Goal: Task Accomplishment & Management: Manage account settings

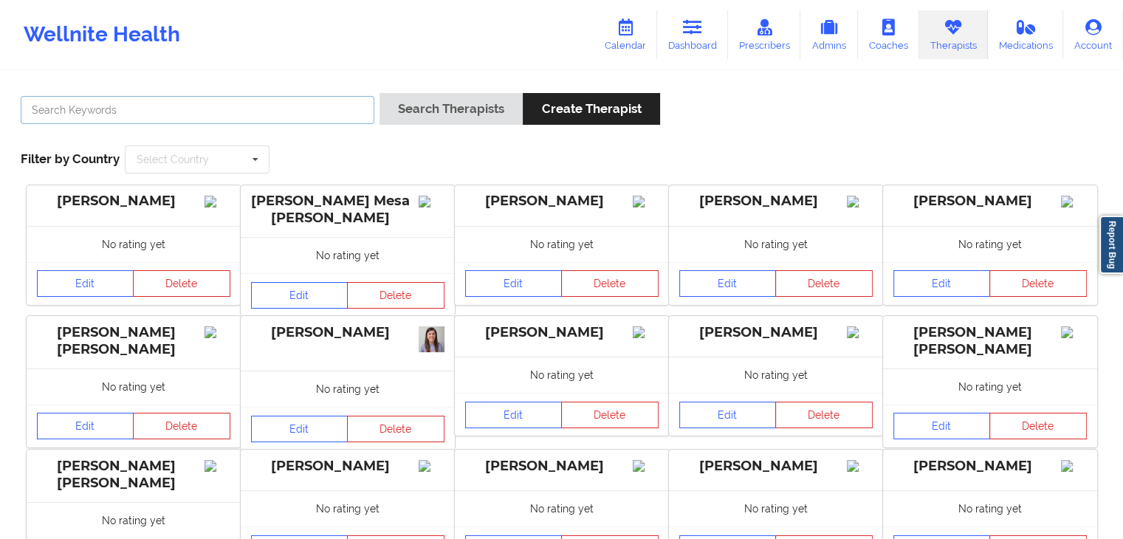
click at [44, 104] on input "text" at bounding box center [198, 110] width 354 height 28
click at [380, 93] on button "Search Therapists" at bounding box center [451, 109] width 143 height 32
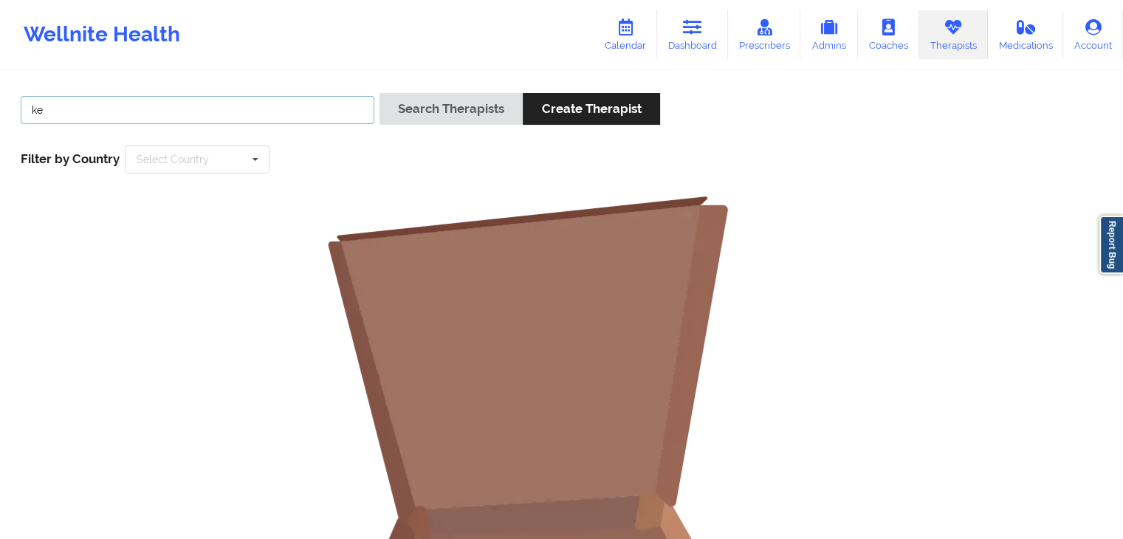
type input "k"
type input "garret"
click at [380, 93] on button "Search Therapists" at bounding box center [451, 109] width 143 height 32
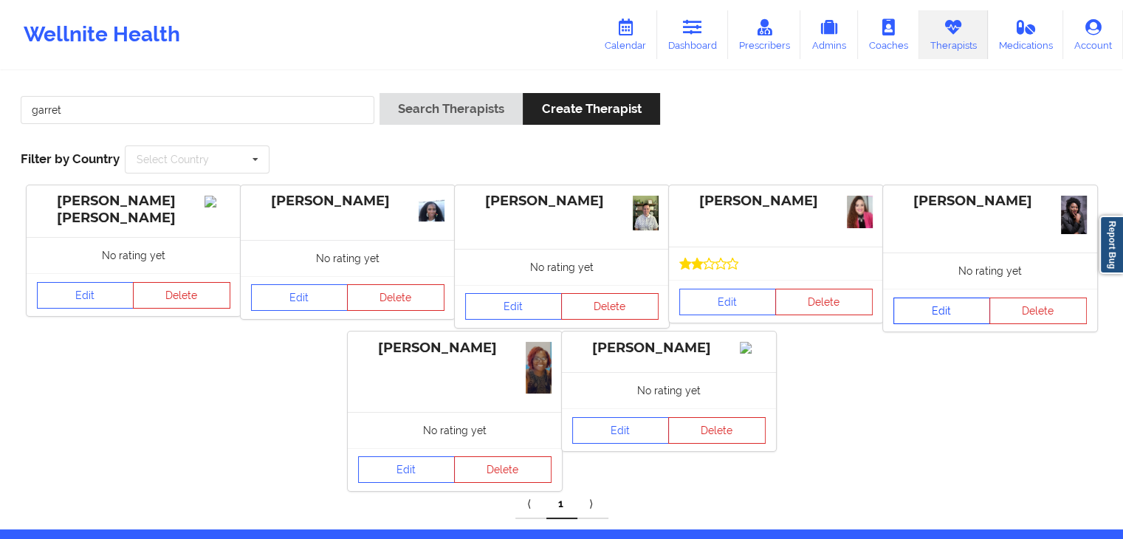
click at [928, 308] on link "Edit" at bounding box center [943, 311] width 98 height 27
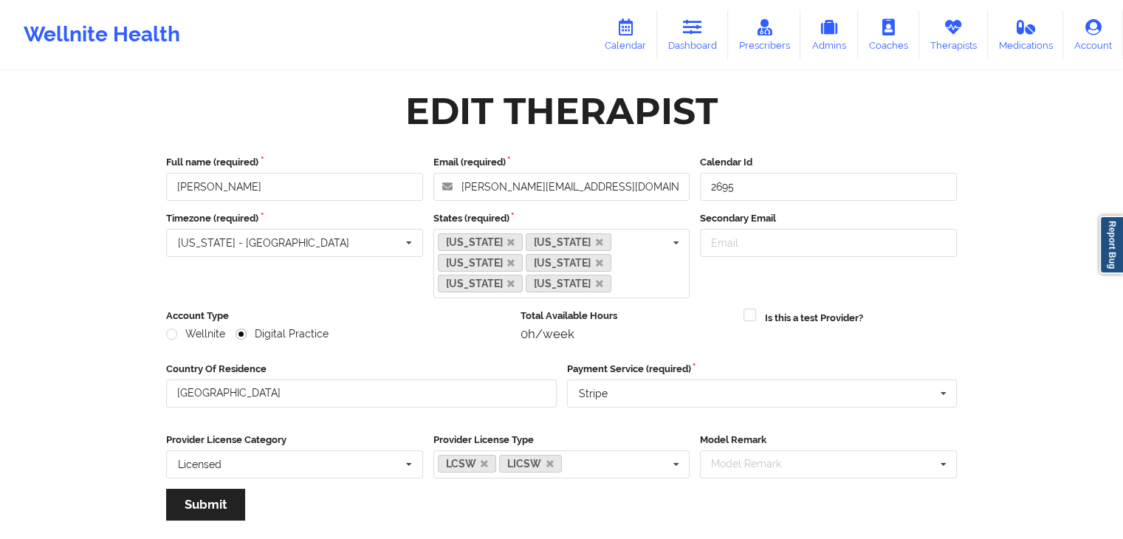
scroll to position [163, 0]
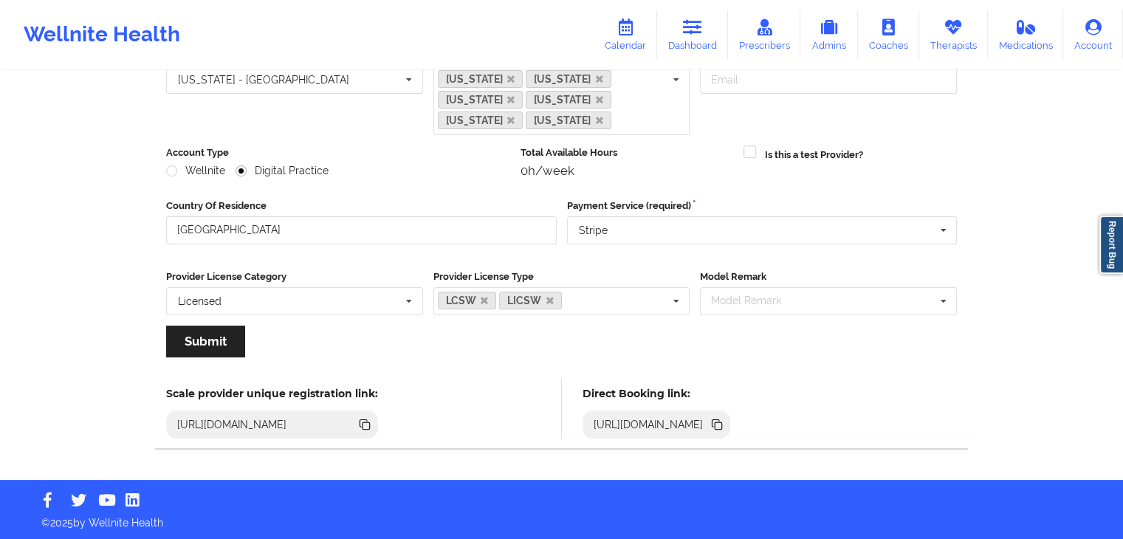
click at [725, 426] on icon at bounding box center [717, 425] width 16 height 16
click at [688, 35] on link "Dashboard" at bounding box center [692, 34] width 71 height 49
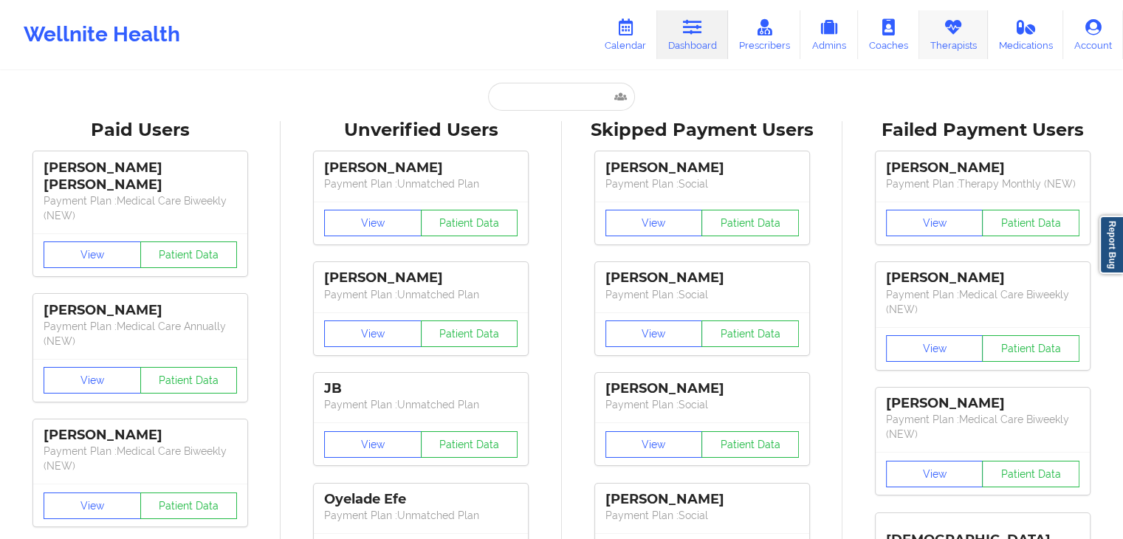
click at [948, 30] on icon at bounding box center [953, 27] width 19 height 16
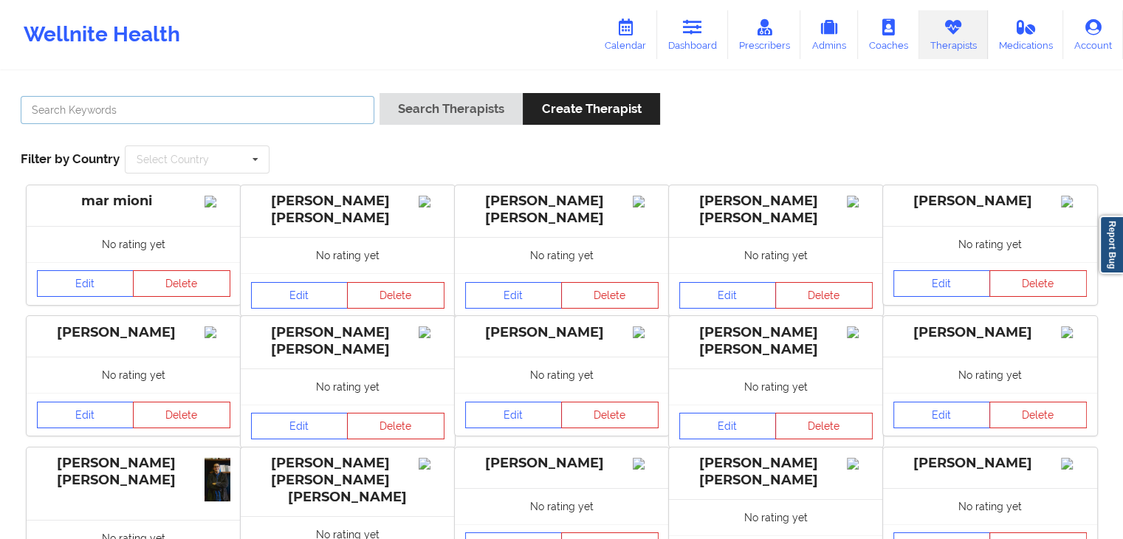
click at [313, 114] on input "text" at bounding box center [198, 110] width 354 height 28
click at [380, 93] on button "Search Therapists" at bounding box center [451, 109] width 143 height 32
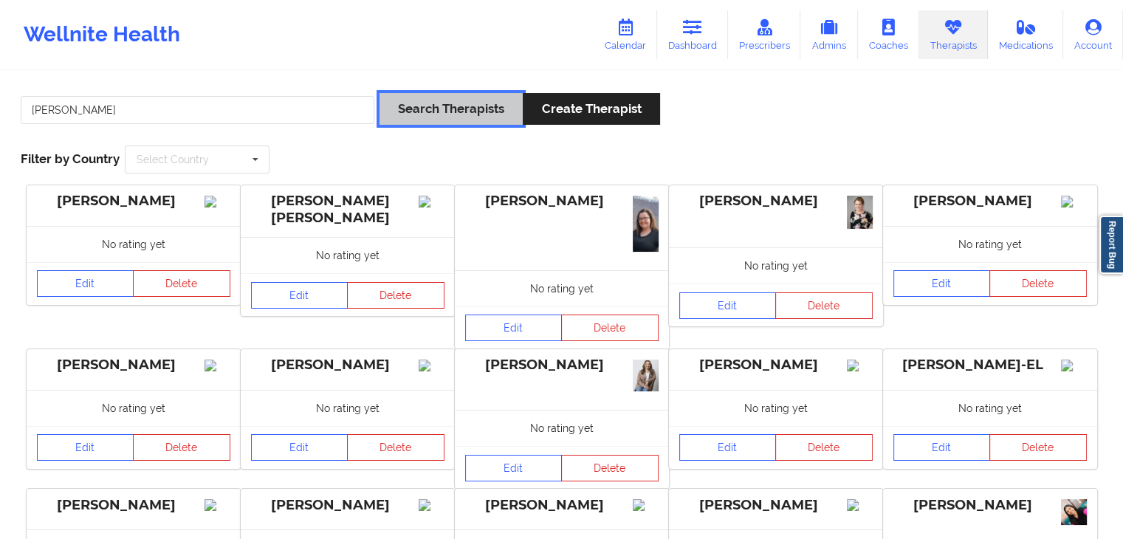
click at [411, 116] on button "Search Therapists" at bounding box center [451, 109] width 143 height 32
click at [245, 101] on input "[PERSON_NAME]" at bounding box center [198, 110] width 354 height 28
click at [380, 93] on button "Search Therapists" at bounding box center [451, 109] width 143 height 32
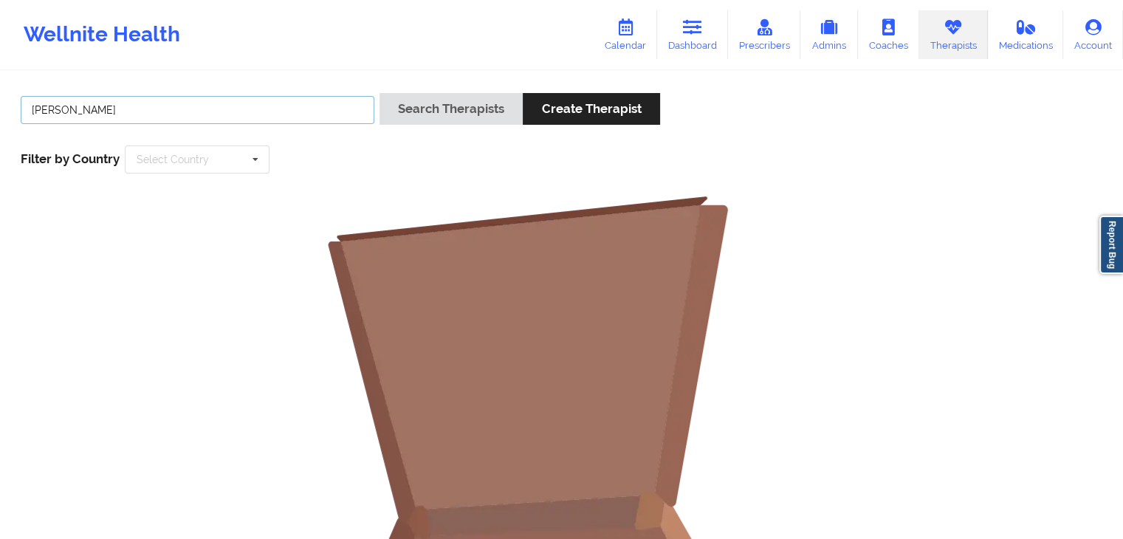
drag, startPoint x: 245, startPoint y: 101, endPoint x: 10, endPoint y: 110, distance: 235.8
click at [10, 110] on div "[PERSON_NAME] Search Therapists Create Therapist Filter by Country Select Count…" at bounding box center [561, 133] width 1103 height 101
click at [380, 93] on button "Search Therapists" at bounding box center [451, 109] width 143 height 32
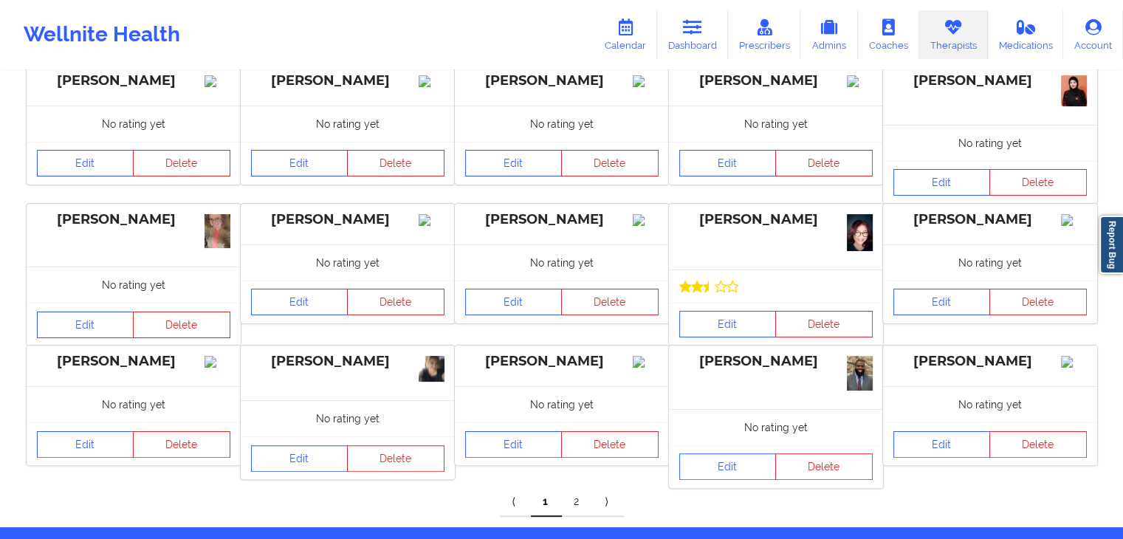
scroll to position [263, 0]
click at [590, 506] on link "2" at bounding box center [577, 503] width 31 height 30
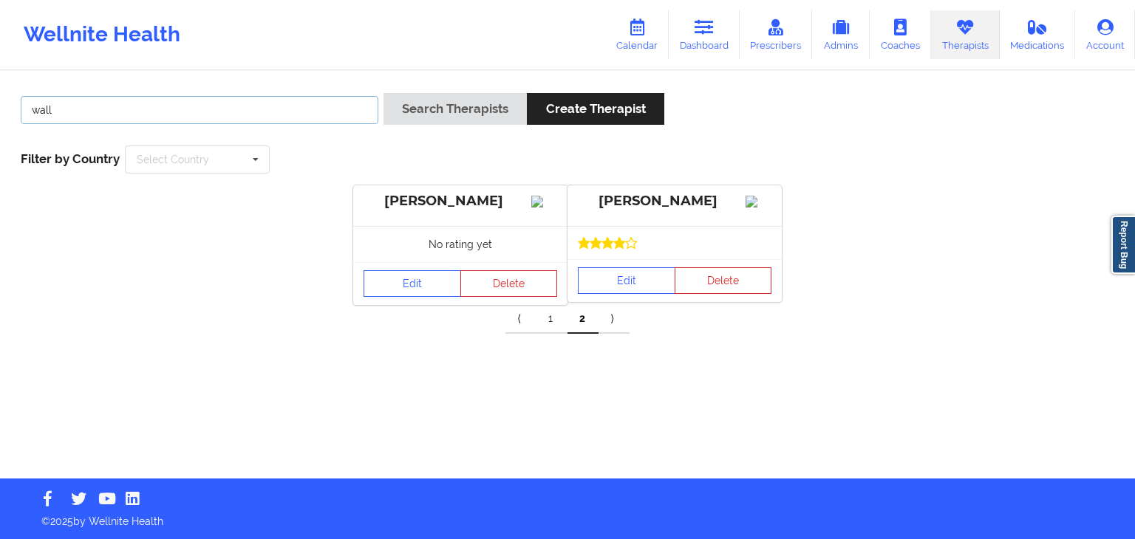
drag, startPoint x: 108, startPoint y: 102, endPoint x: 38, endPoint y: 110, distance: 70.6
click at [38, 110] on input "wall" at bounding box center [200, 110] width 358 height 28
click at [383, 93] on button "Search Therapists" at bounding box center [454, 109] width 143 height 32
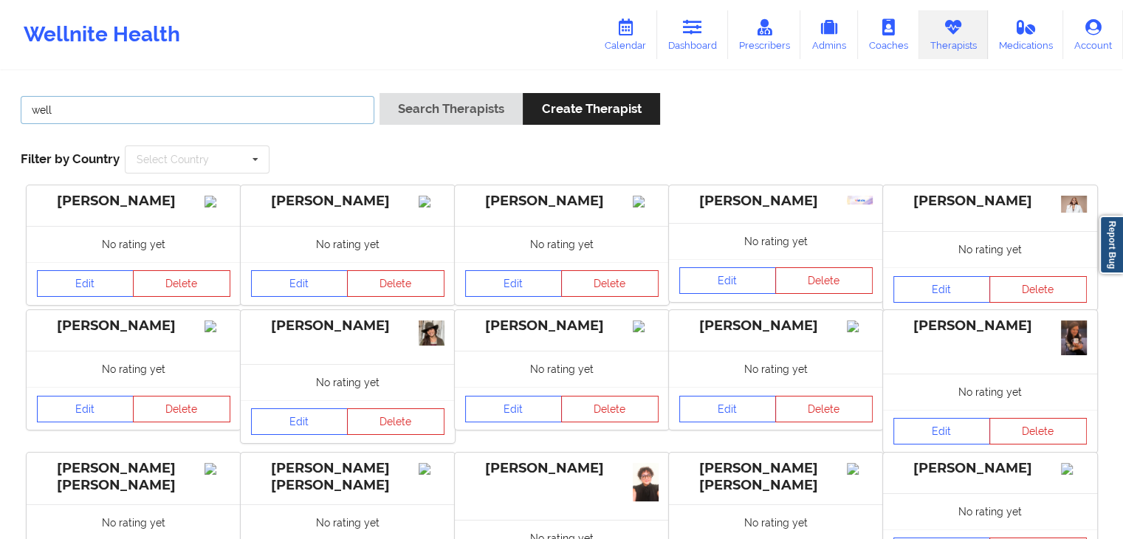
click at [131, 108] on input "well" at bounding box center [198, 110] width 354 height 28
type input "w"
click at [380, 93] on button "Search Therapists" at bounding box center [451, 109] width 143 height 32
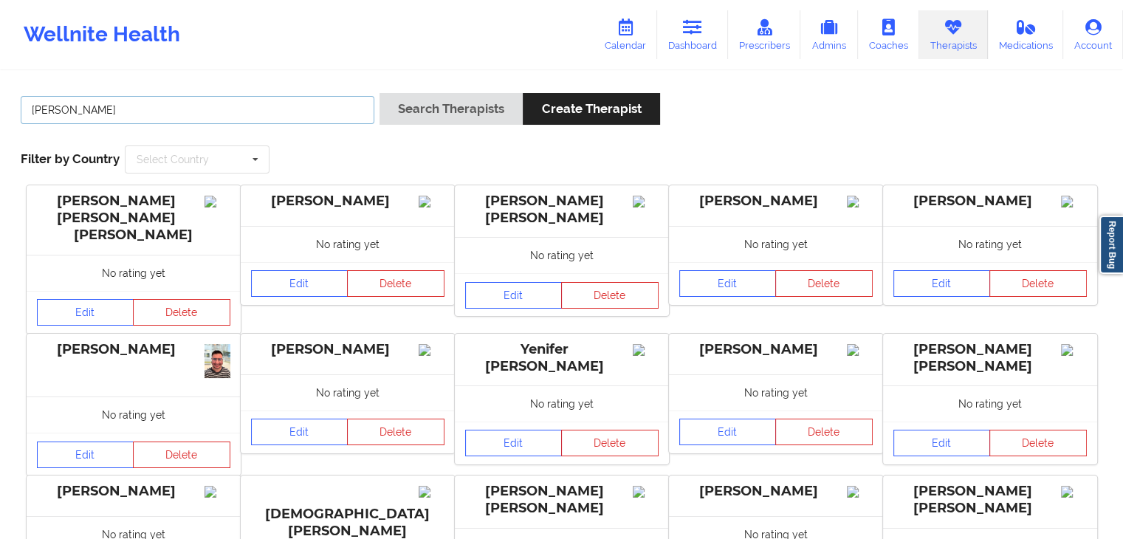
type input "[PERSON_NAME]"
click at [380, 93] on button "Search Therapists" at bounding box center [451, 109] width 143 height 32
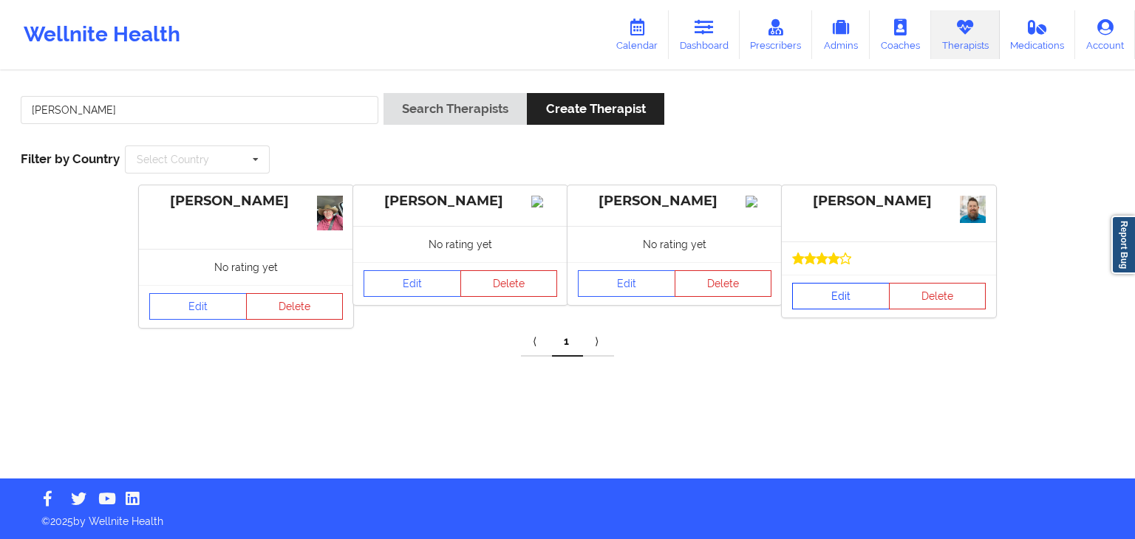
click at [832, 299] on link "Edit" at bounding box center [841, 296] width 98 height 27
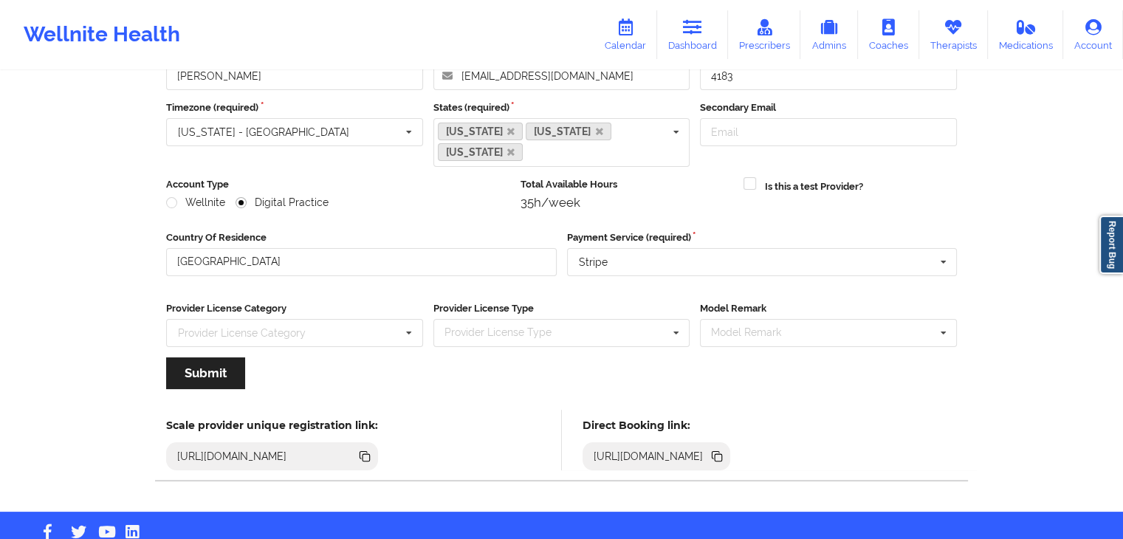
scroll to position [123, 0]
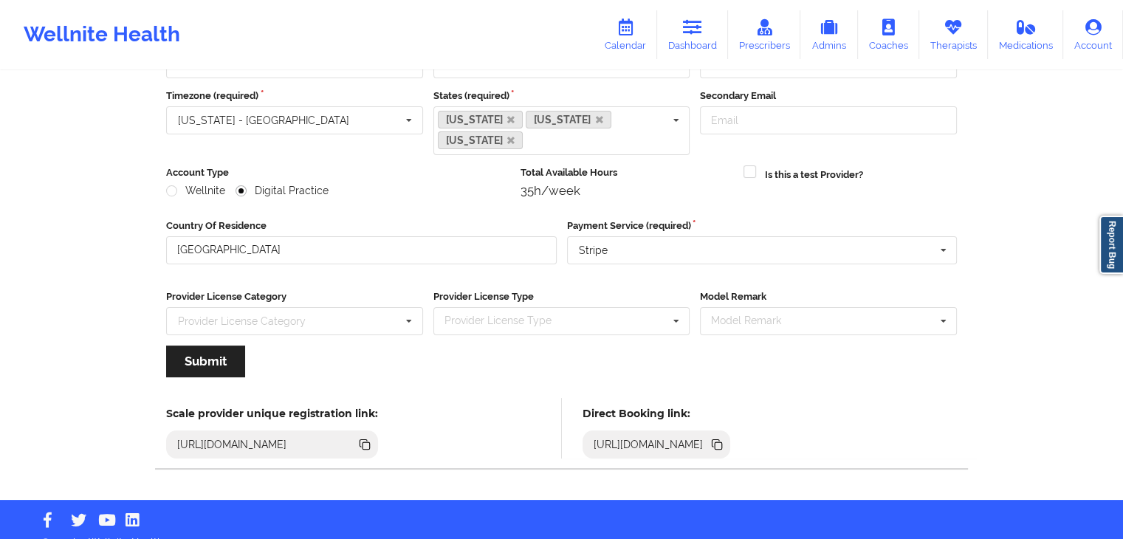
click at [725, 437] on icon at bounding box center [717, 445] width 16 height 16
click at [959, 38] on link "Therapists" at bounding box center [954, 34] width 69 height 49
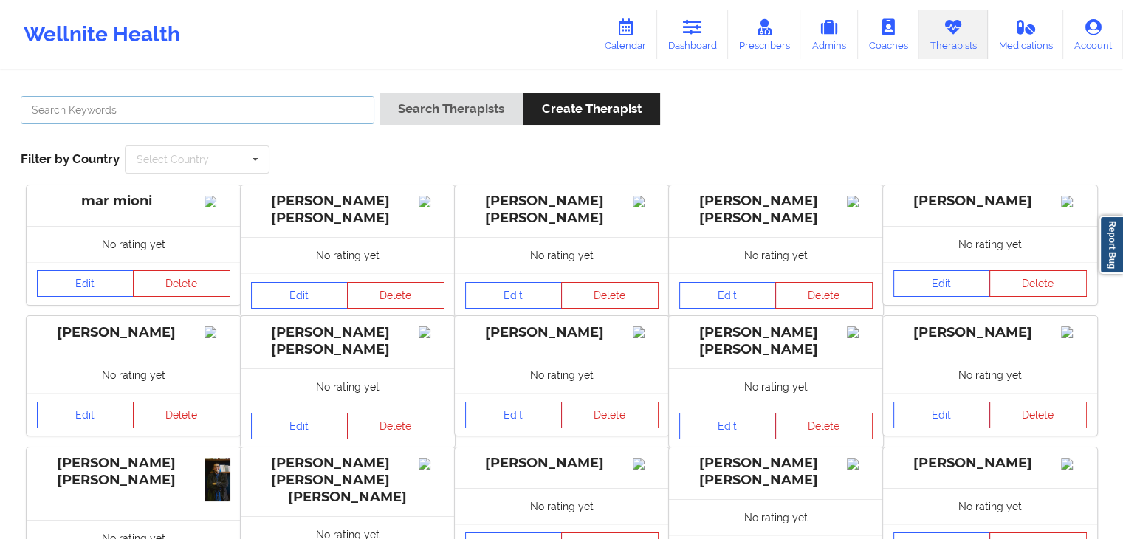
click at [316, 113] on input "text" at bounding box center [198, 110] width 354 height 28
click at [380, 93] on button "Search Therapists" at bounding box center [451, 109] width 143 height 32
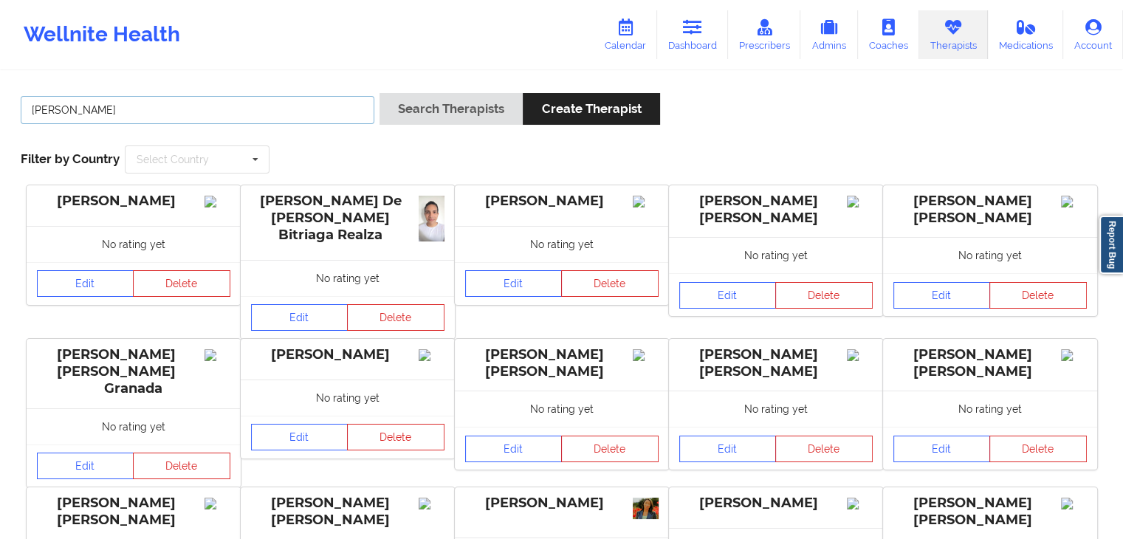
click at [380, 93] on button "Search Therapists" at bounding box center [451, 109] width 143 height 32
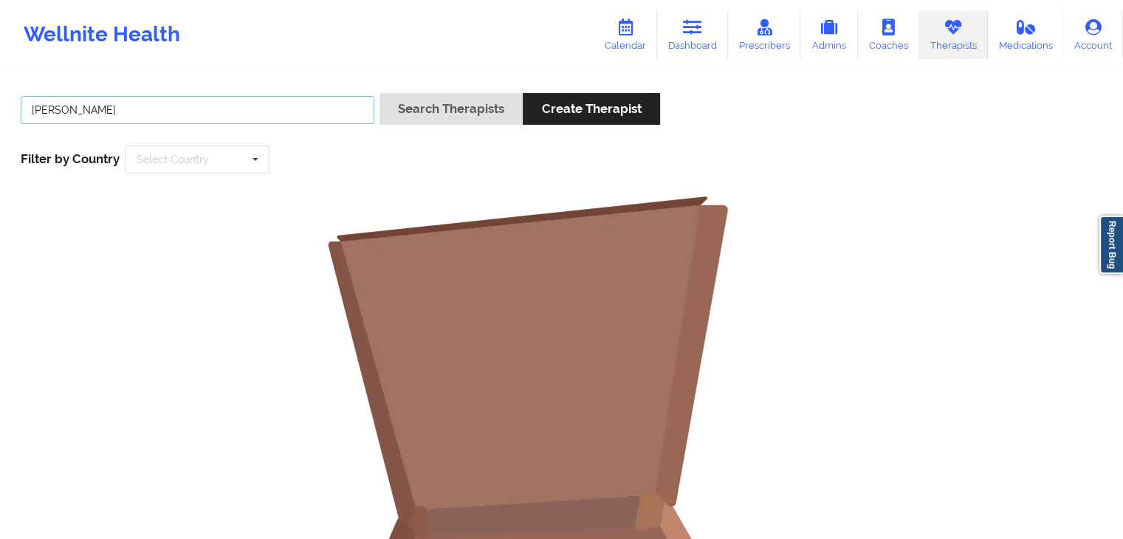
click at [380, 93] on button "Search Therapists" at bounding box center [451, 109] width 143 height 32
type input "[PERSON_NAME]"
click at [380, 93] on button "Search Therapists" at bounding box center [451, 109] width 143 height 32
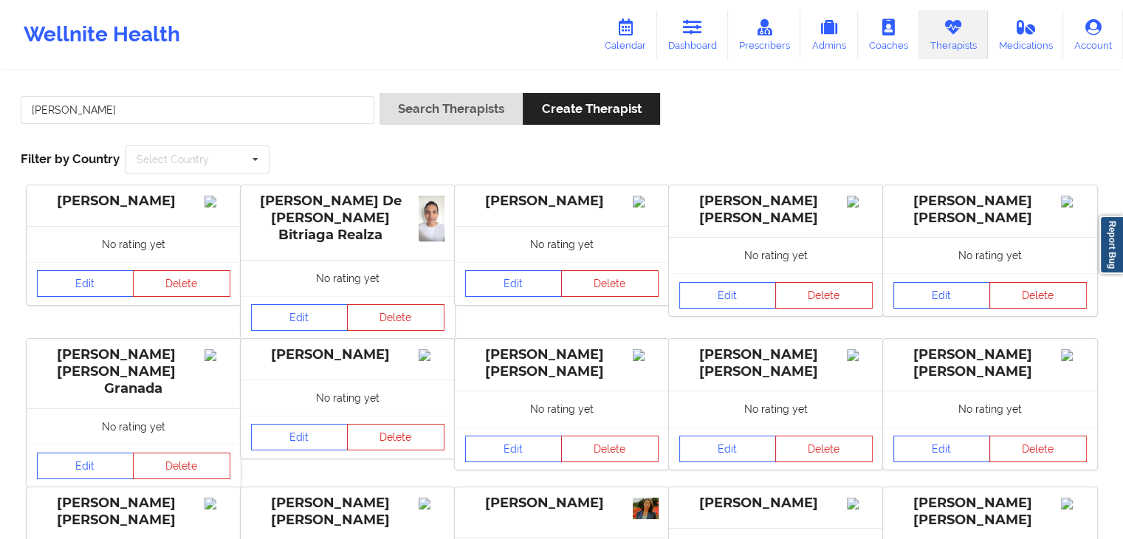
click at [993, 126] on div "[PERSON_NAME] Search Therapists Create Therapist" at bounding box center [562, 114] width 1092 height 42
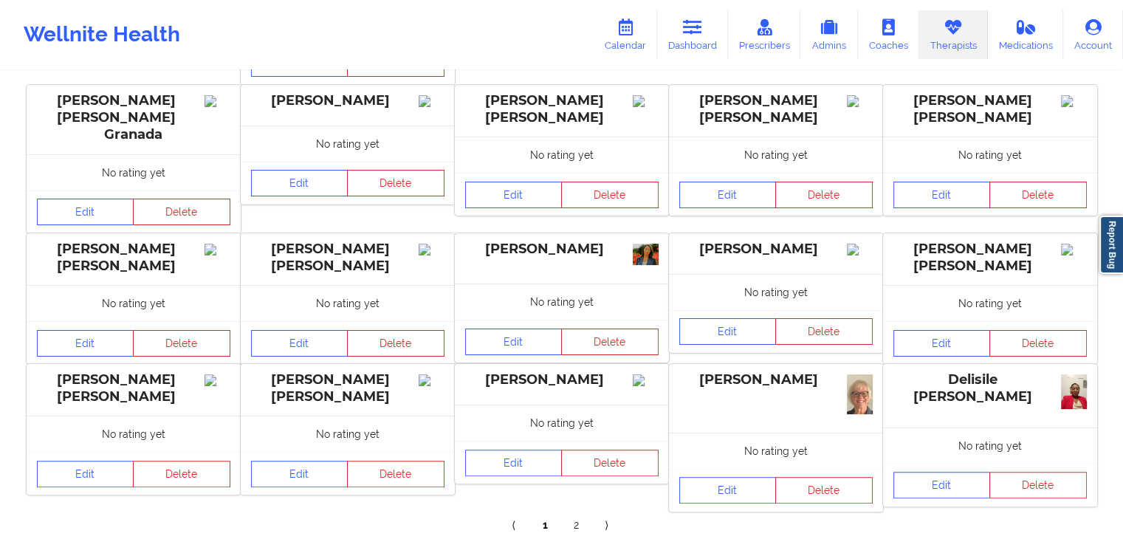
scroll to position [313, 0]
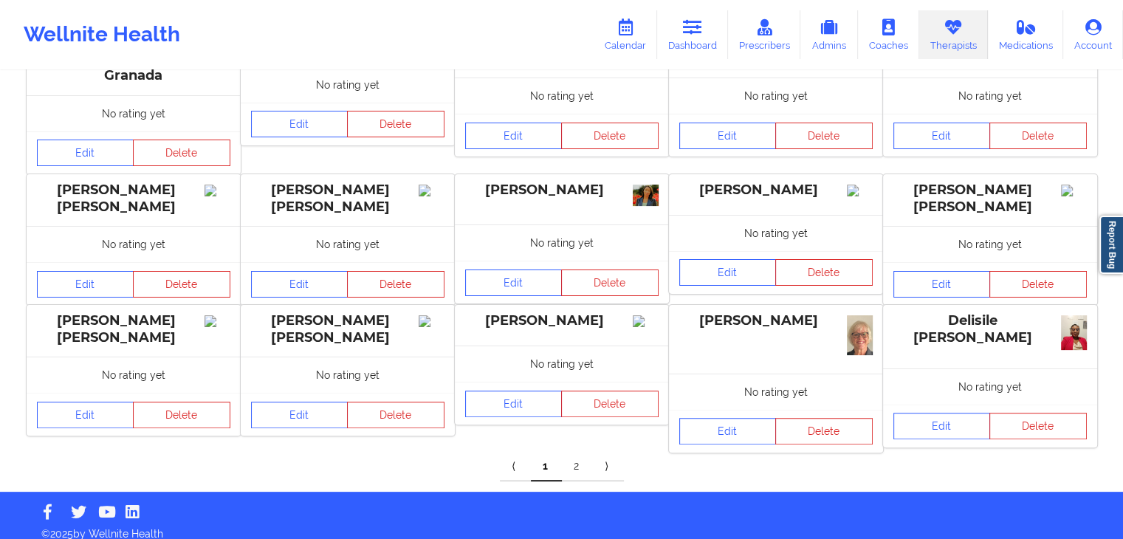
click at [582, 452] on link "2" at bounding box center [577, 467] width 31 height 30
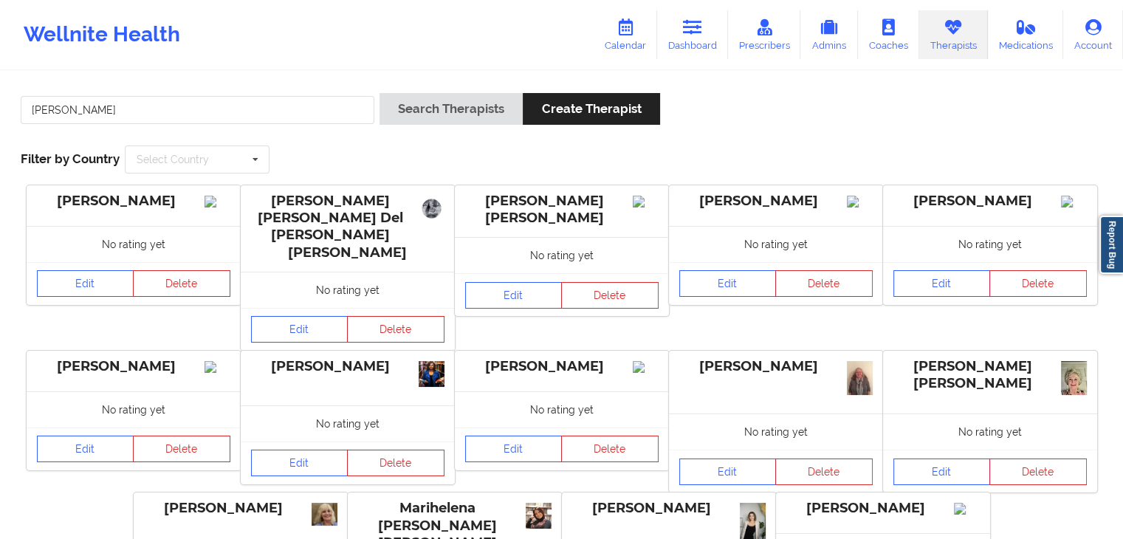
scroll to position [168, 0]
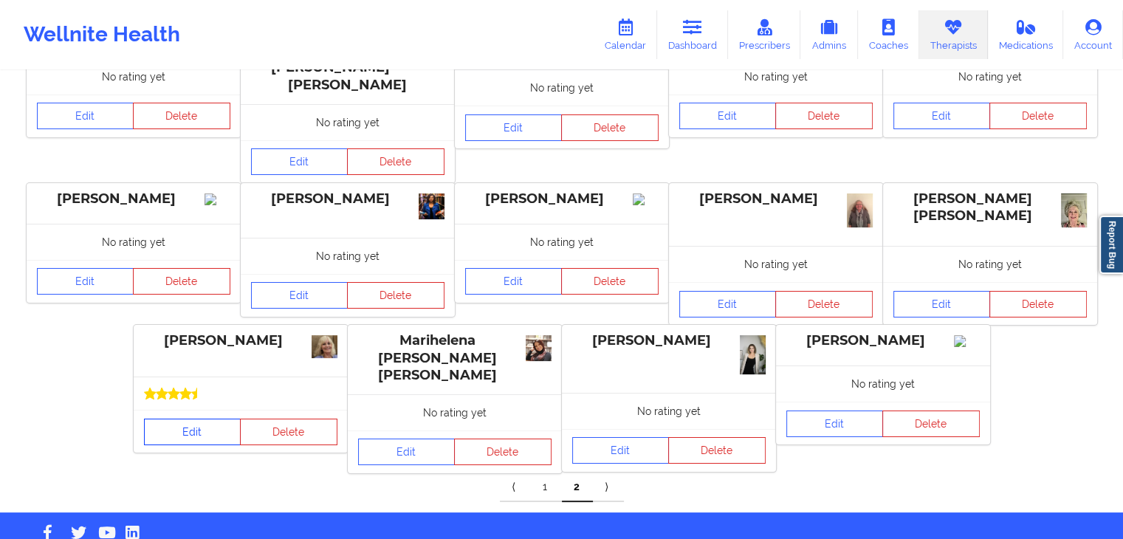
click at [215, 419] on link "Edit" at bounding box center [193, 432] width 98 height 27
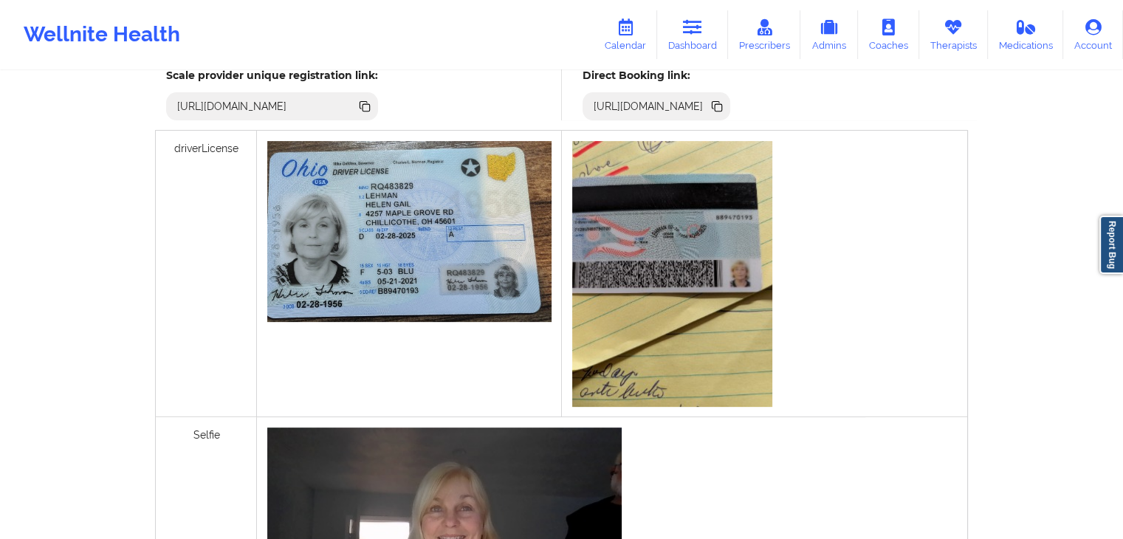
scroll to position [479, 0]
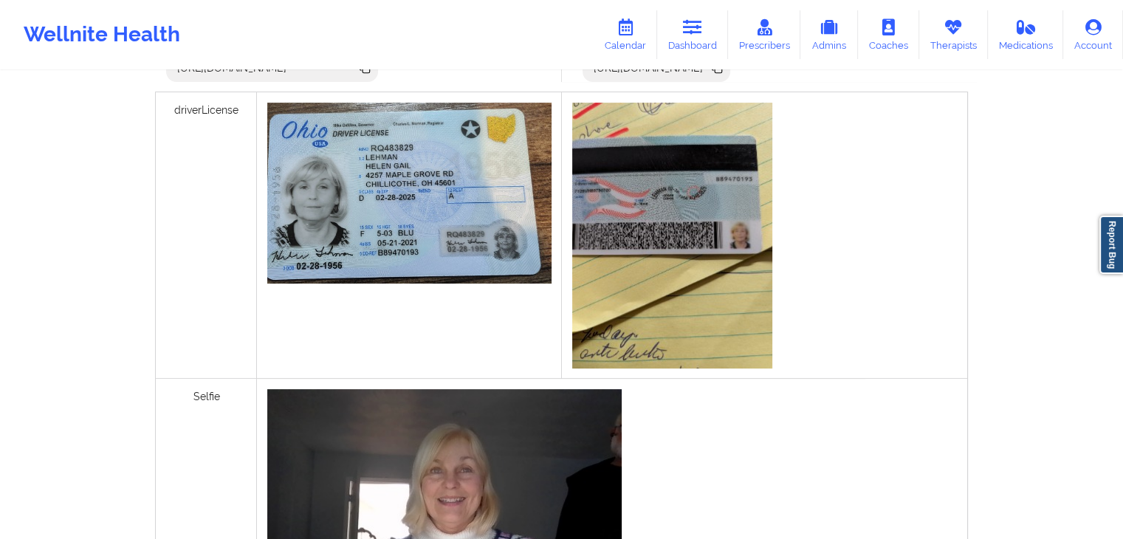
click at [731, 76] on div "[URL][DOMAIN_NAME]" at bounding box center [657, 68] width 148 height 28
click at [722, 70] on icon at bounding box center [718, 69] width 7 height 7
click at [975, 24] on link "Therapists" at bounding box center [954, 34] width 69 height 49
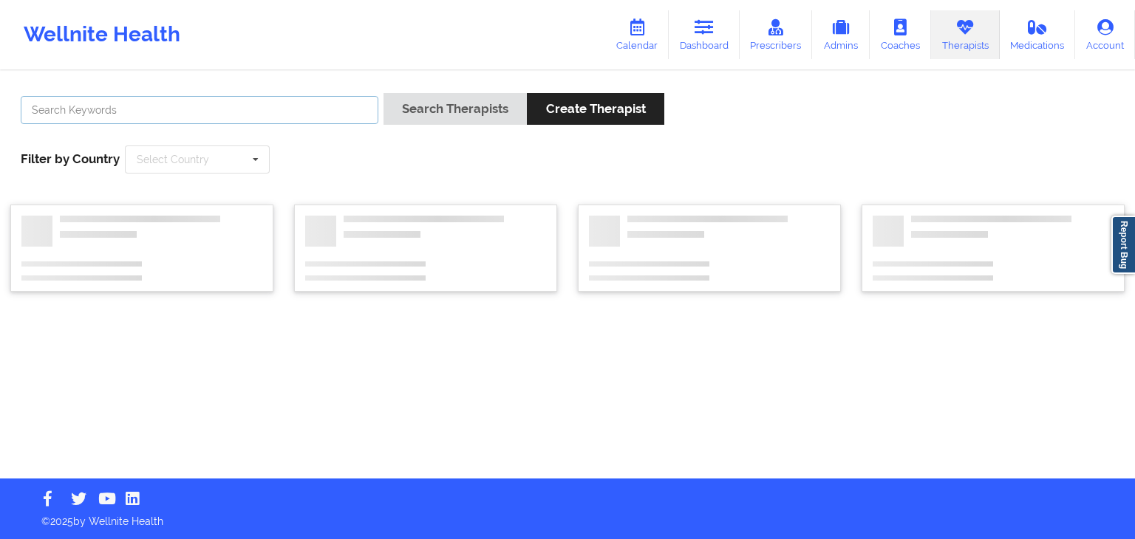
click at [236, 111] on input "text" at bounding box center [200, 110] width 358 height 28
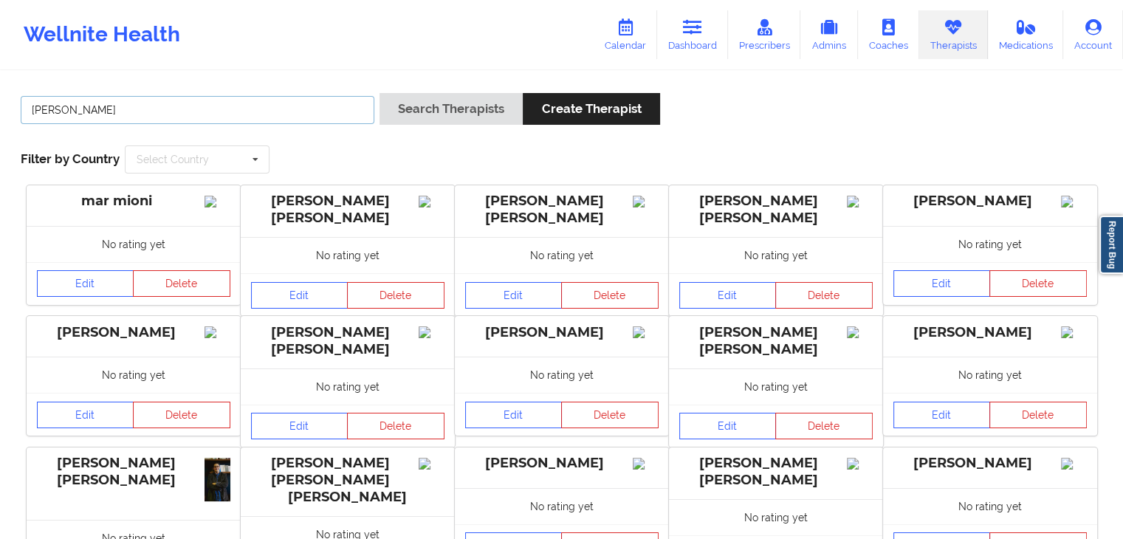
click at [380, 93] on button "Search Therapists" at bounding box center [451, 109] width 143 height 32
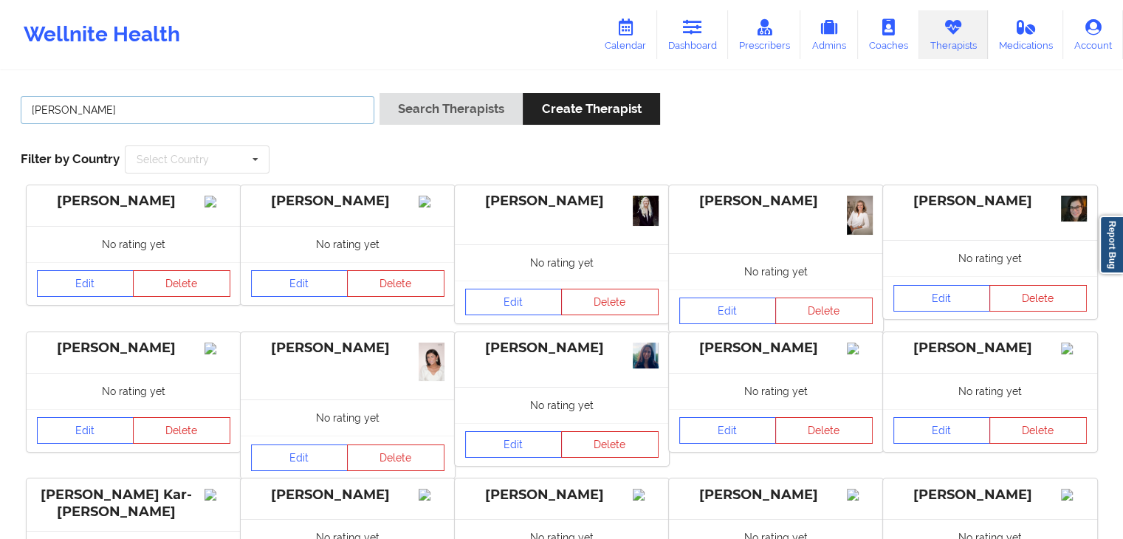
click at [380, 93] on button "Search Therapists" at bounding box center [451, 109] width 143 height 32
type input "caitlin web"
click at [380, 93] on button "Search Therapists" at bounding box center [451, 109] width 143 height 32
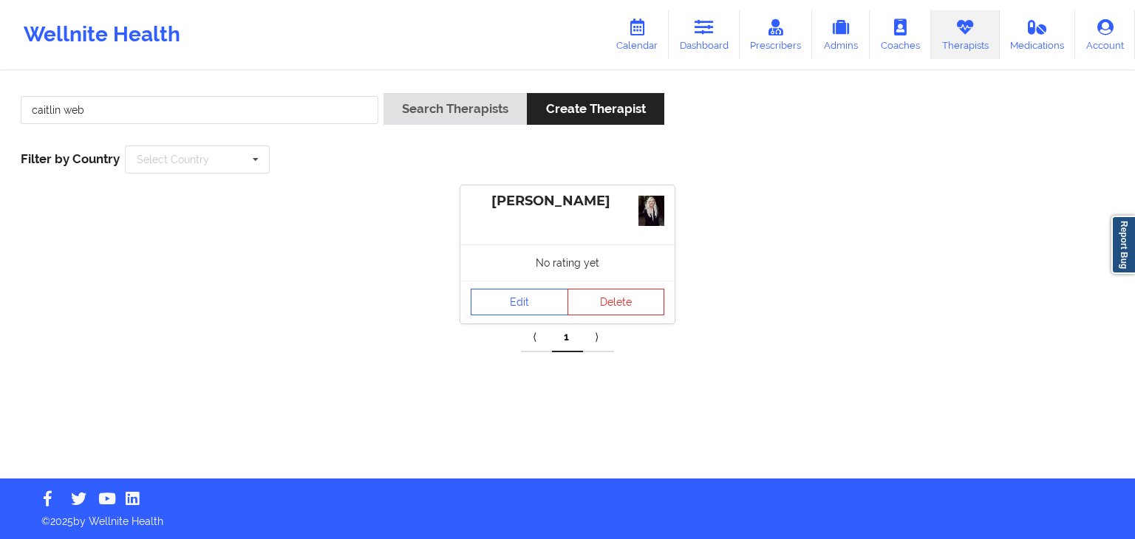
click at [523, 319] on div "Edit Delete" at bounding box center [567, 302] width 214 height 43
click at [518, 293] on link "Edit" at bounding box center [520, 302] width 98 height 27
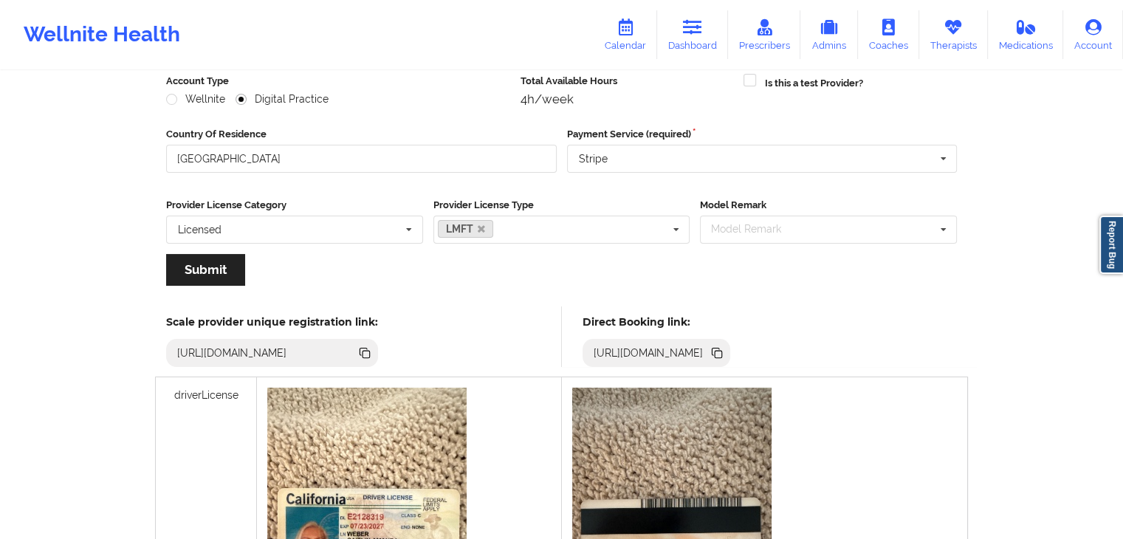
scroll to position [251, 0]
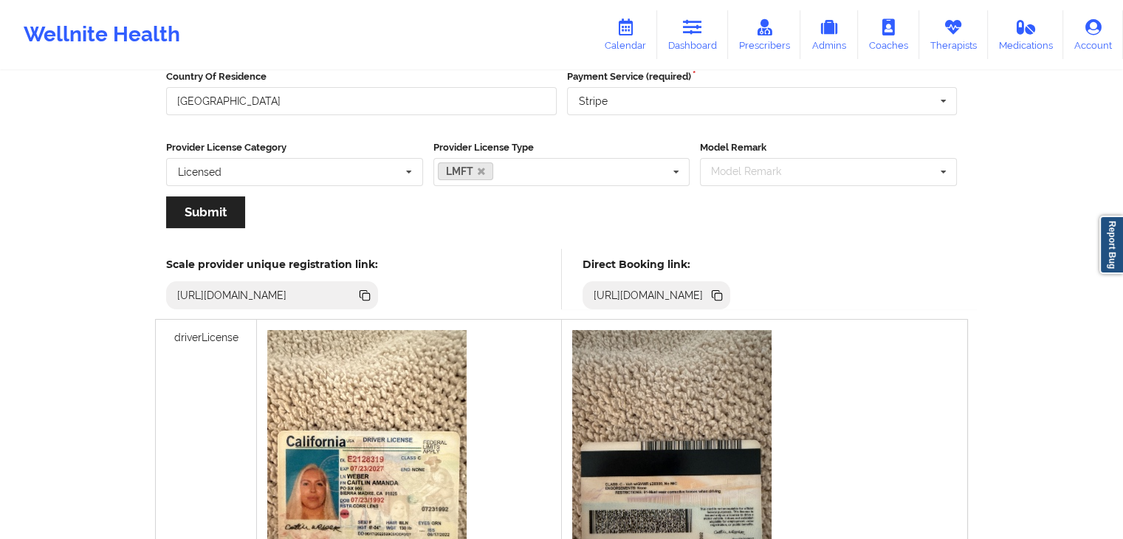
click at [720, 295] on icon at bounding box center [716, 293] width 7 height 7
drag, startPoint x: 952, startPoint y: 50, endPoint x: 883, endPoint y: 52, distance: 68.7
click at [952, 50] on link "Therapists" at bounding box center [954, 34] width 69 height 49
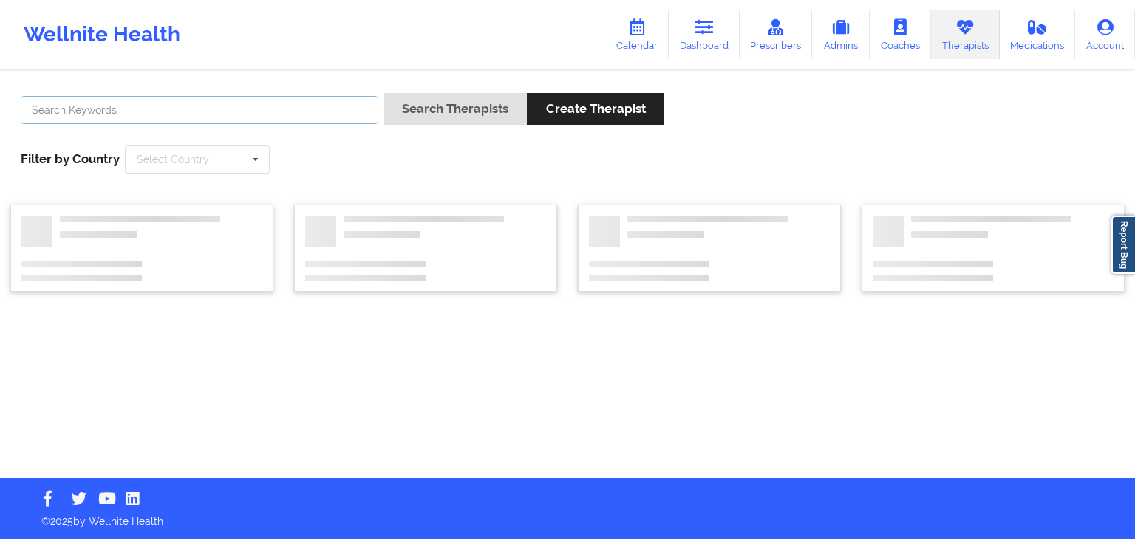
click at [252, 112] on input "text" at bounding box center [200, 110] width 358 height 28
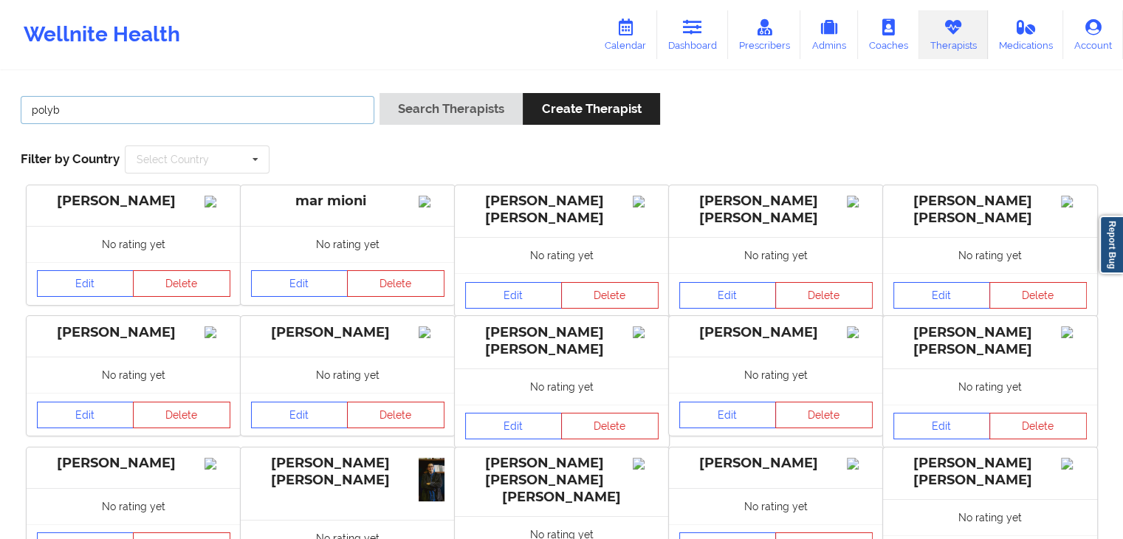
click at [380, 93] on button "Search Therapists" at bounding box center [451, 109] width 143 height 32
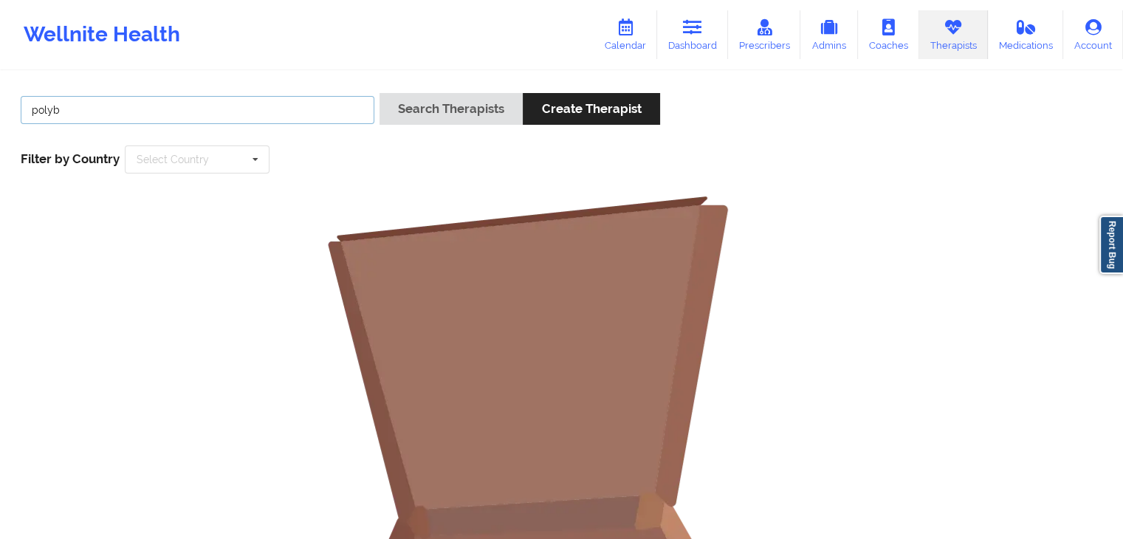
click at [251, 114] on input "polyb" at bounding box center [198, 110] width 354 height 28
click at [380, 93] on button "Search Therapists" at bounding box center [451, 109] width 143 height 32
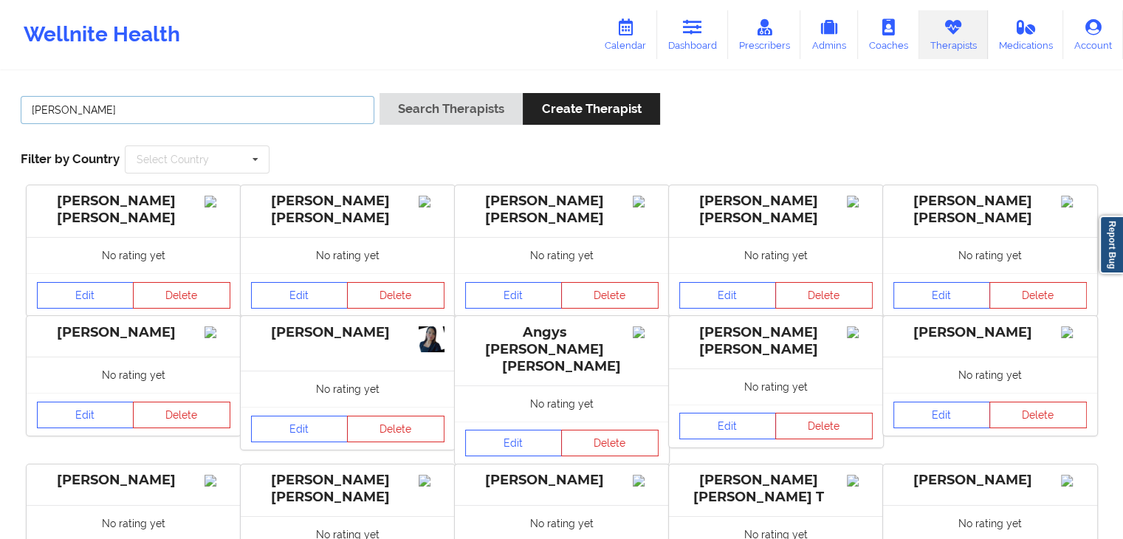
click at [380, 93] on button "Search Therapists" at bounding box center [451, 109] width 143 height 32
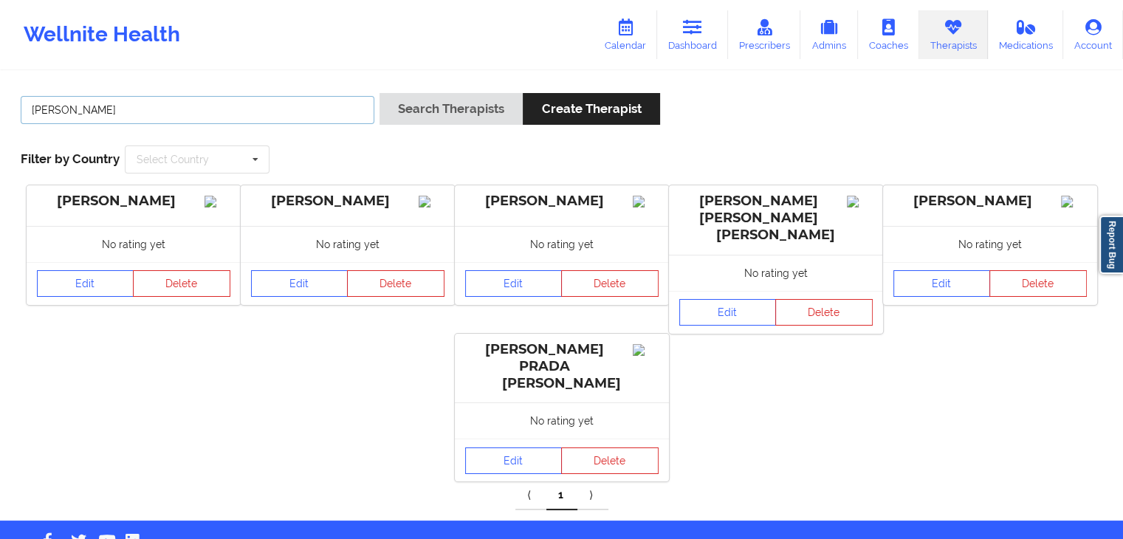
click at [188, 106] on input "[PERSON_NAME]" at bounding box center [198, 110] width 354 height 28
type input "[PERSON_NAME]"
click at [380, 93] on button "Search Therapists" at bounding box center [451, 109] width 143 height 32
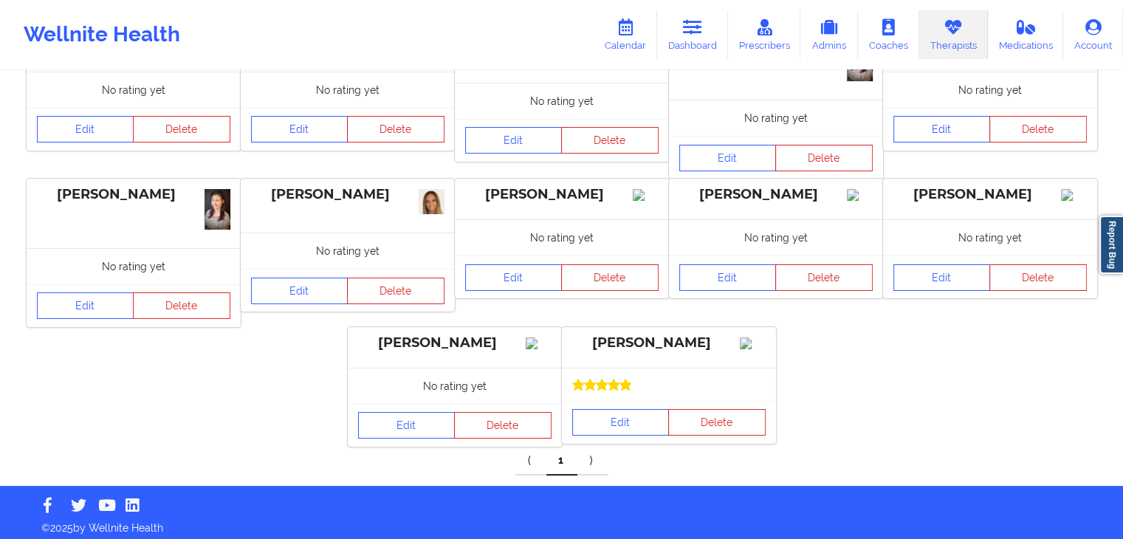
scroll to position [168, 0]
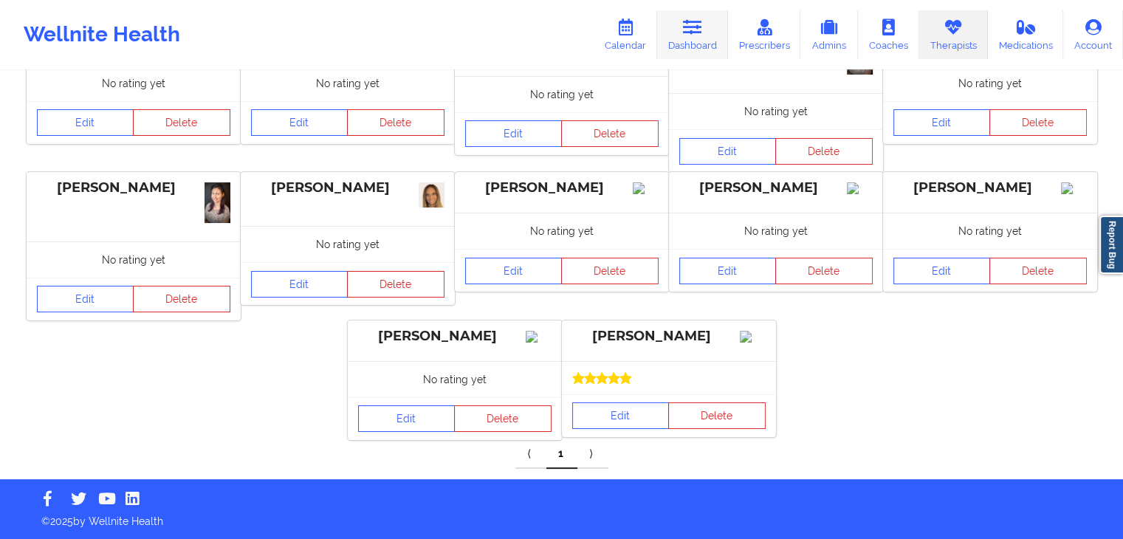
click at [683, 35] on link "Dashboard" at bounding box center [692, 34] width 71 height 49
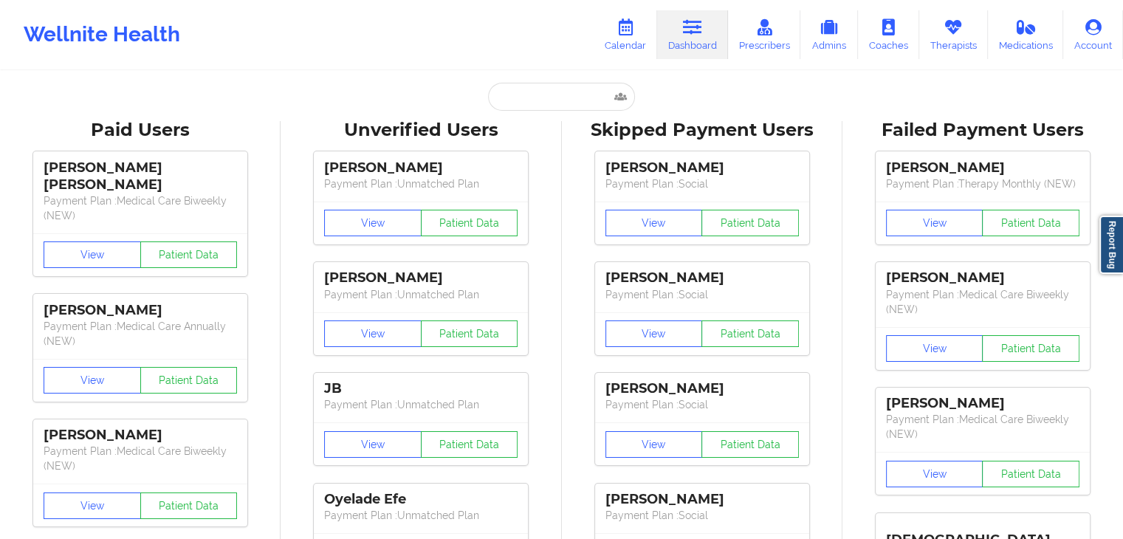
click at [501, 109] on input "text" at bounding box center [561, 97] width 146 height 28
paste input "[EMAIL_ADDRESS][DOMAIN_NAME]"
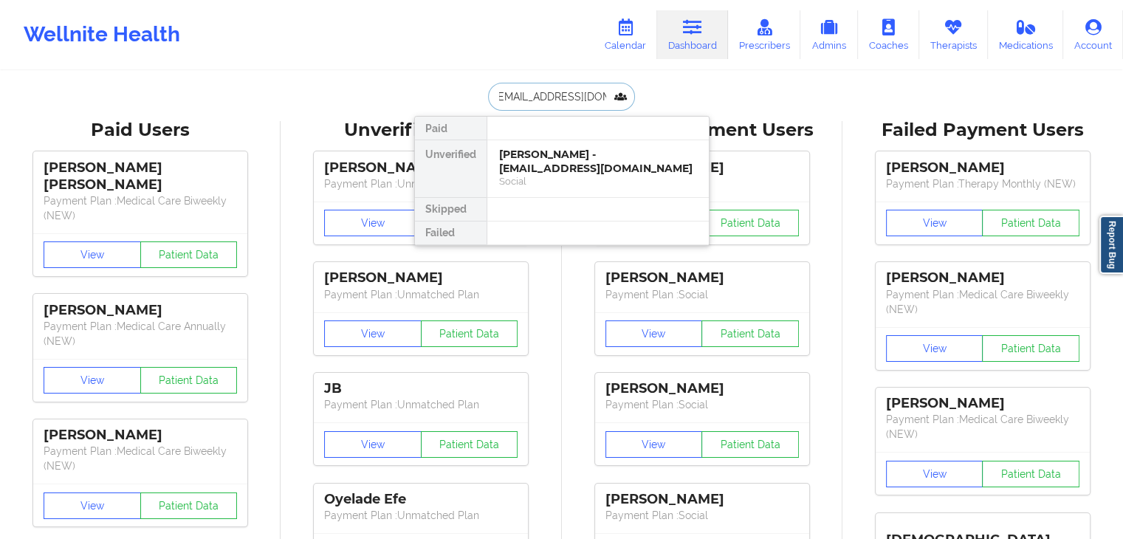
type input "[EMAIL_ADDRESS][DOMAIN_NAME]"
click at [525, 165] on div "[PERSON_NAME] - [EMAIL_ADDRESS][DOMAIN_NAME]" at bounding box center [598, 161] width 198 height 27
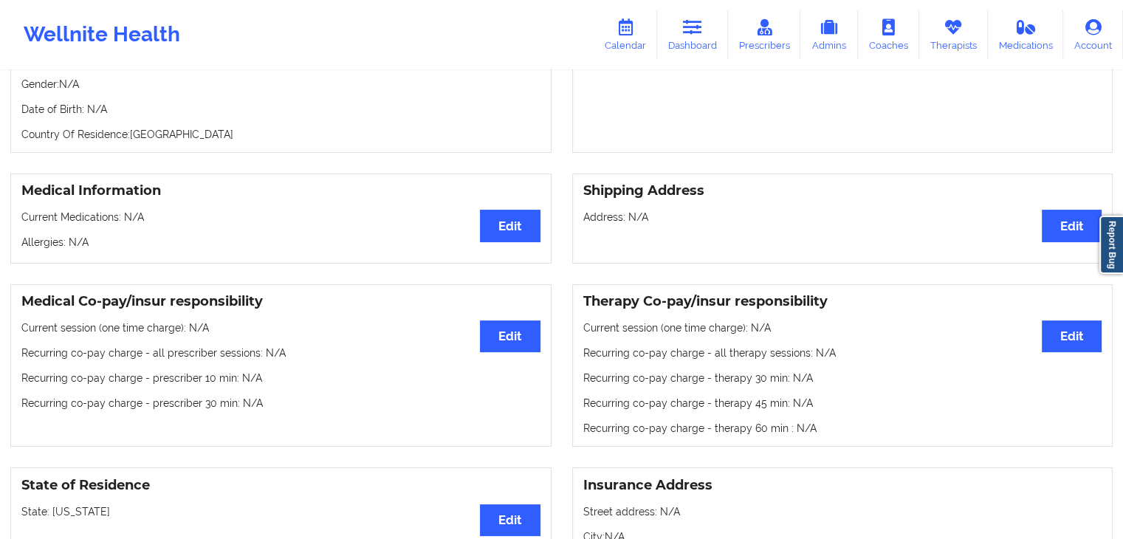
scroll to position [123, 0]
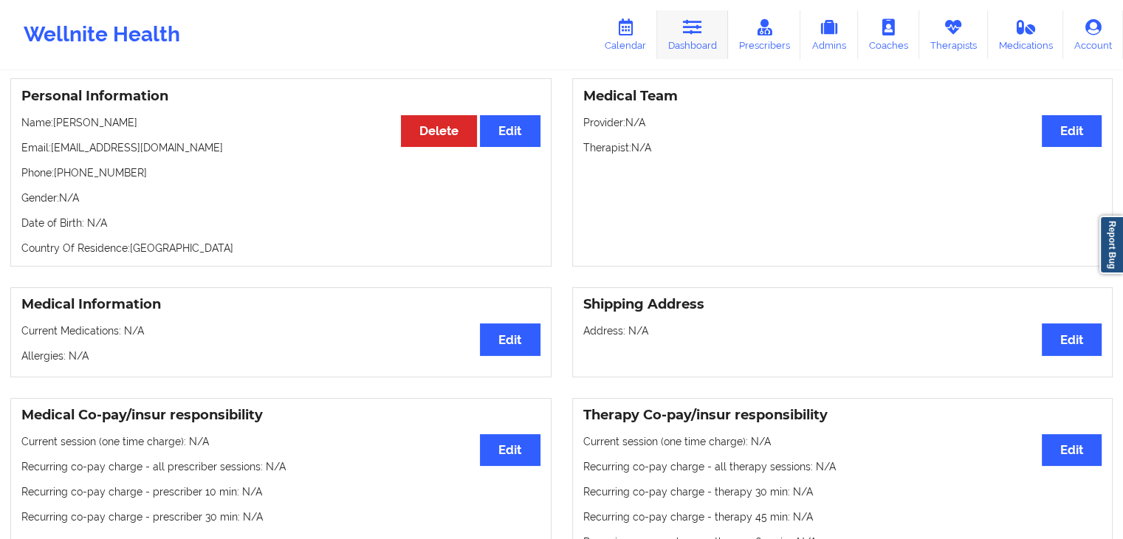
click at [685, 27] on link "Dashboard" at bounding box center [692, 34] width 71 height 49
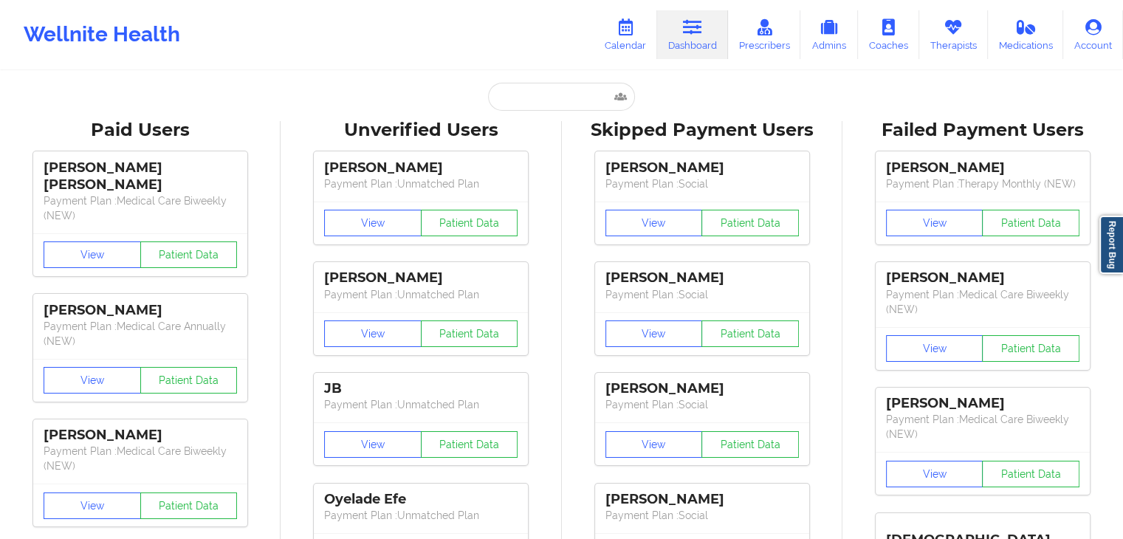
click at [556, 101] on input "text" at bounding box center [561, 97] width 146 height 28
paste input "[EMAIL_ADDRESS][DOMAIN_NAME]"
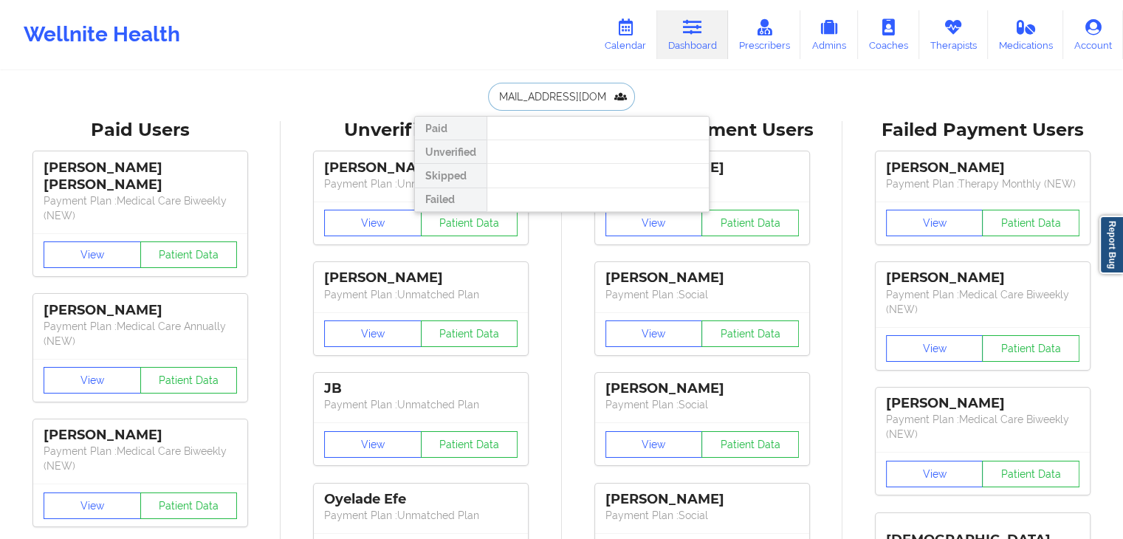
scroll to position [0, 7]
type input "[EMAIL_ADDRESS][DOMAIN_NAME]"
drag, startPoint x: 611, startPoint y: 96, endPoint x: 472, endPoint y: 92, distance: 138.9
click at [472, 92] on div "[EMAIL_ADDRESS][DOMAIN_NAME] Paid Unverified Skipped Failed" at bounding box center [561, 97] width 295 height 28
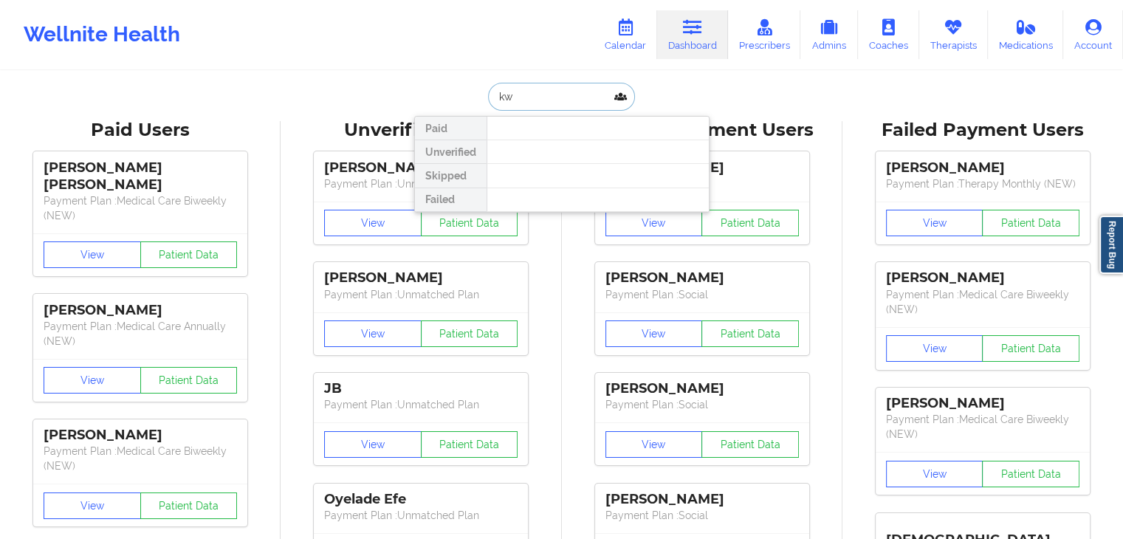
type input "k"
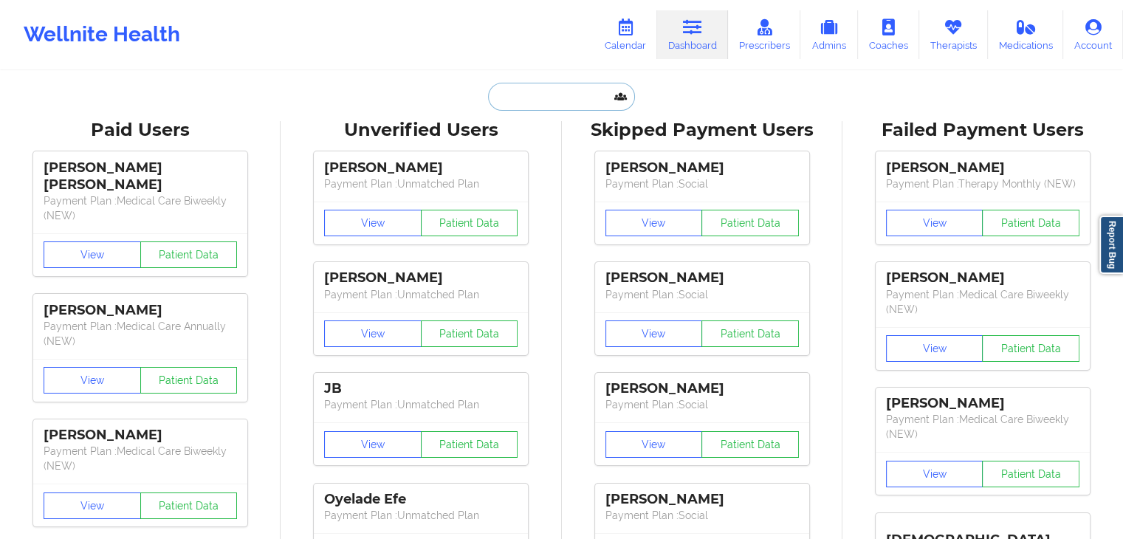
paste input "[EMAIL_ADDRESS][DOMAIN_NAME]"
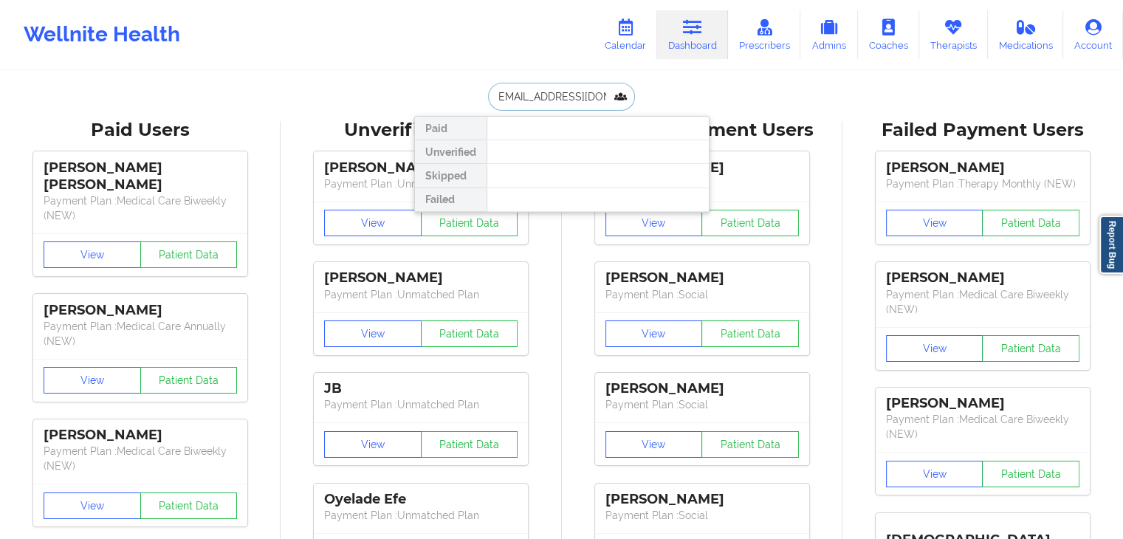
type input "[EMAIL_ADDRESS][DOMAIN_NAME]"
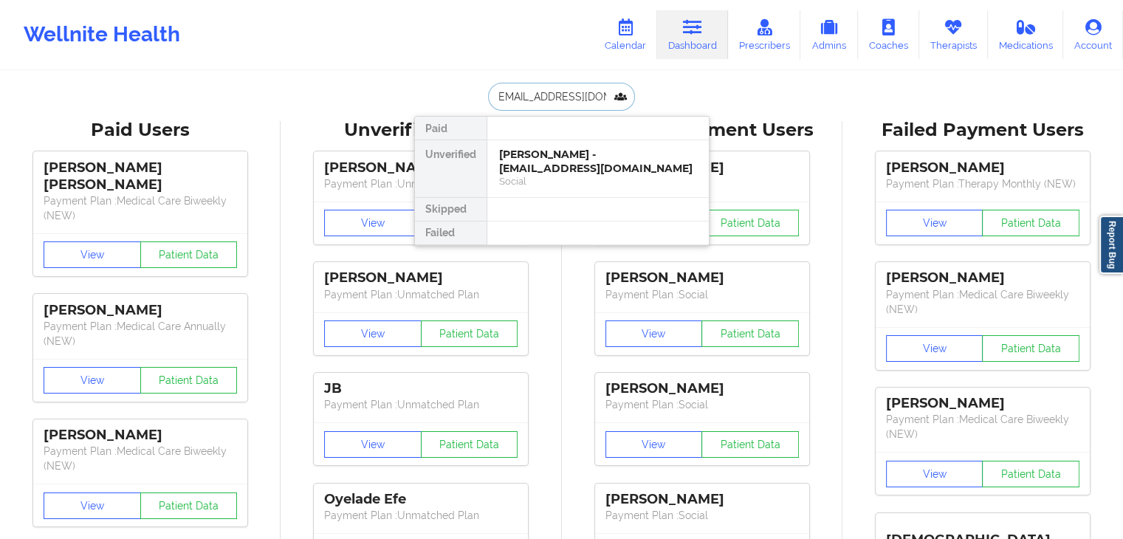
click at [558, 145] on div "[PERSON_NAME] - [EMAIL_ADDRESS][DOMAIN_NAME] Social" at bounding box center [599, 168] width 222 height 57
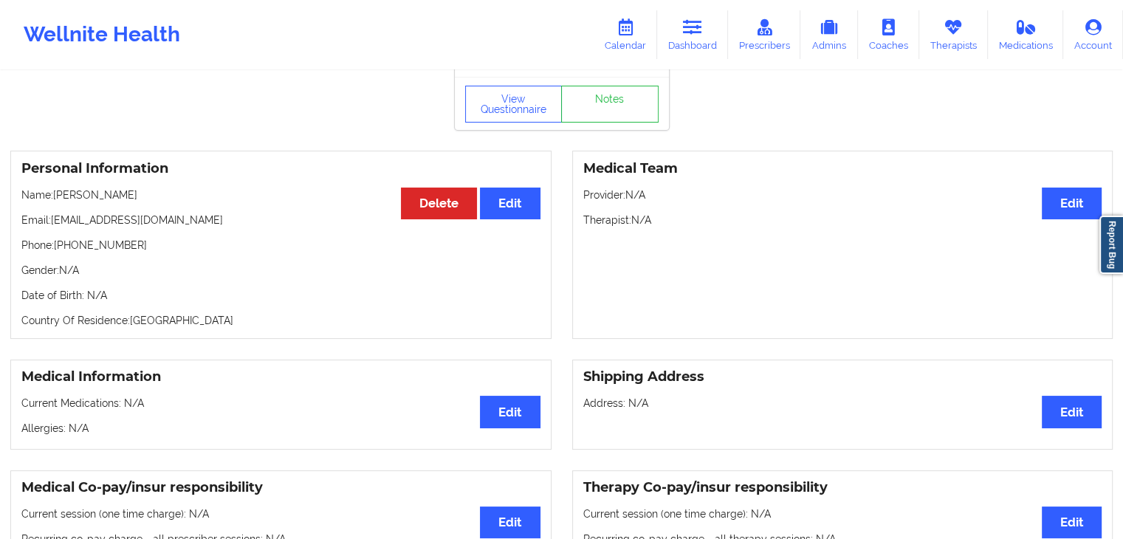
scroll to position [27, 0]
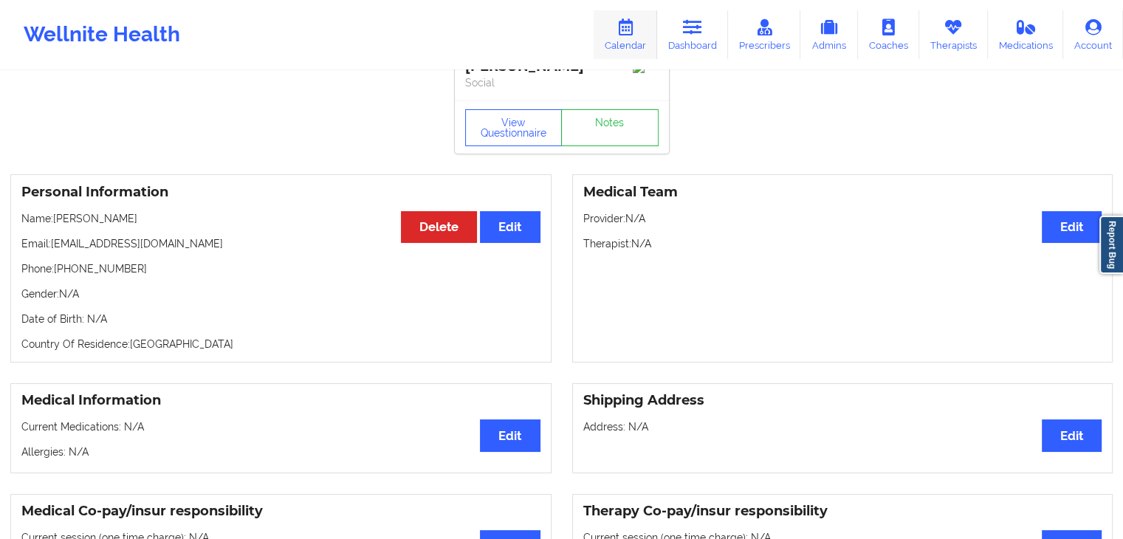
click at [626, 35] on link "Calendar" at bounding box center [626, 34] width 64 height 49
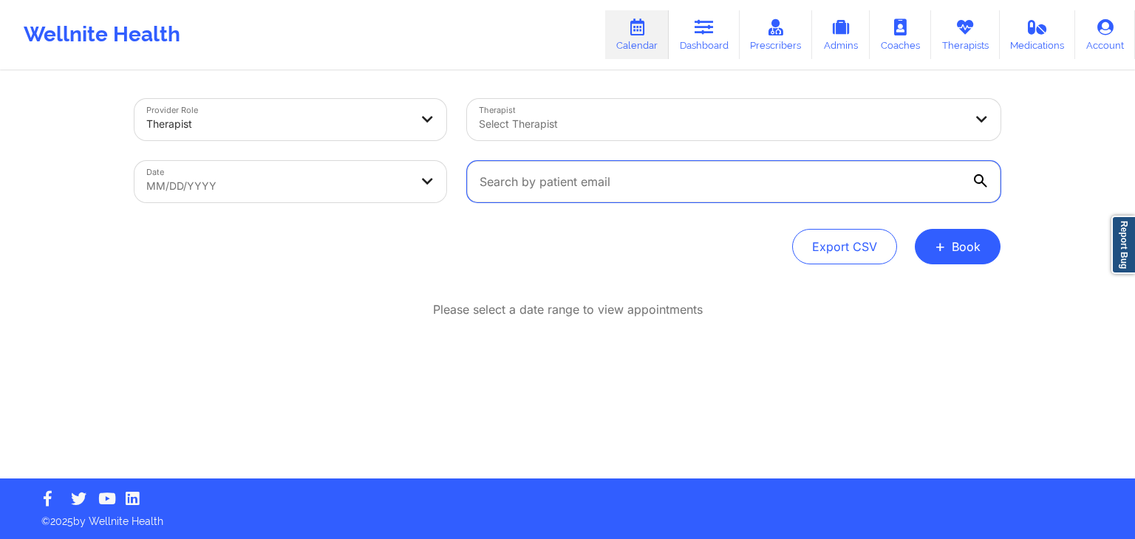
click at [532, 190] on input "text" at bounding box center [733, 181] width 533 height 41
paste input "[EMAIL_ADDRESS][DOMAIN_NAME]"
type input "[EMAIL_ADDRESS][DOMAIN_NAME]"
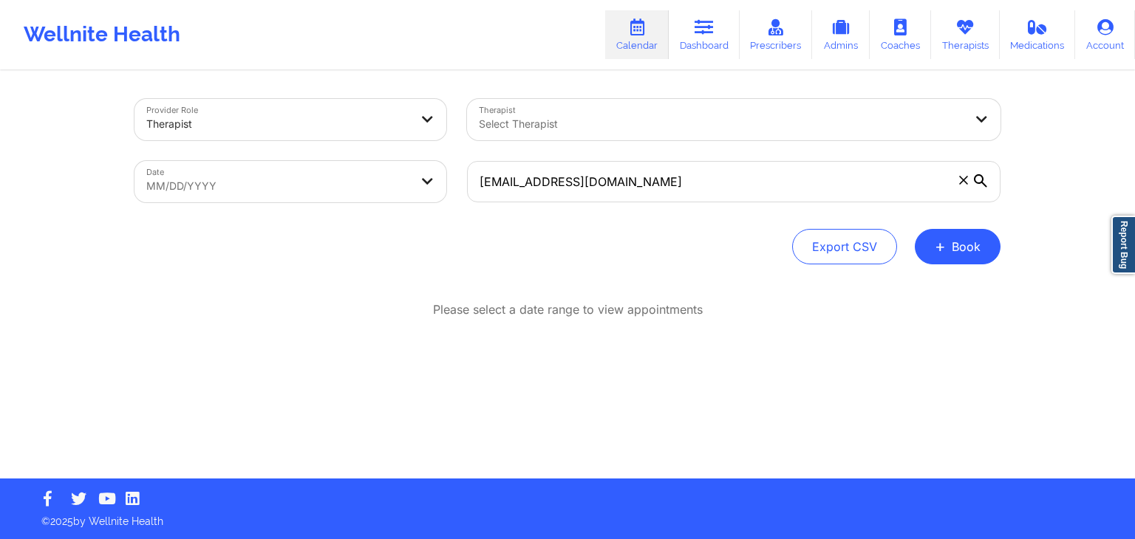
click at [981, 181] on icon at bounding box center [980, 180] width 13 height 13
click at [981, 181] on input "[EMAIL_ADDRESS][DOMAIN_NAME]" at bounding box center [733, 181] width 533 height 41
click at [981, 181] on icon at bounding box center [980, 180] width 13 height 13
click at [981, 181] on input "[EMAIL_ADDRESS][DOMAIN_NAME]" at bounding box center [733, 181] width 533 height 41
select select "2025-8"
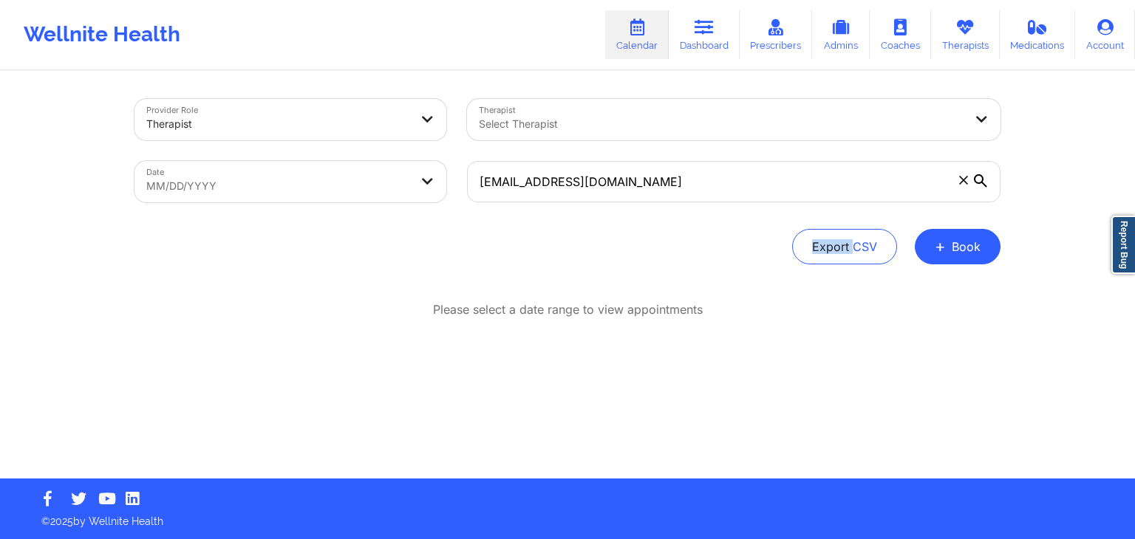
select select "2025-9"
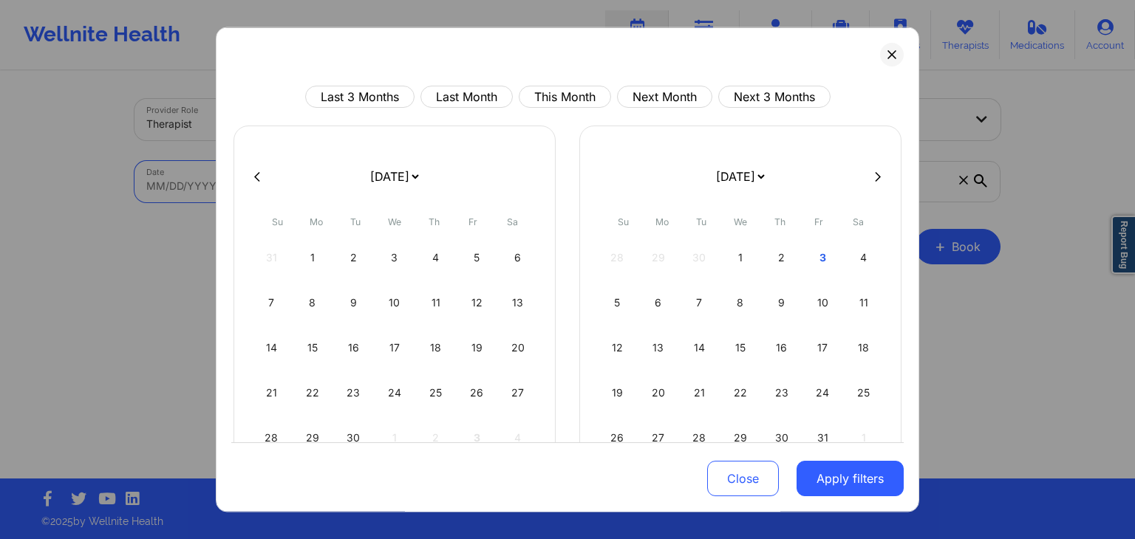
click at [369, 184] on body "Wellnite Health Calendar Dashboard Prescribers Admins Coaches Therapists Medica…" at bounding box center [567, 269] width 1135 height 539
click at [854, 256] on div "4" at bounding box center [863, 257] width 38 height 41
select select "2025-9"
select select "2025-10"
select select "2025-9"
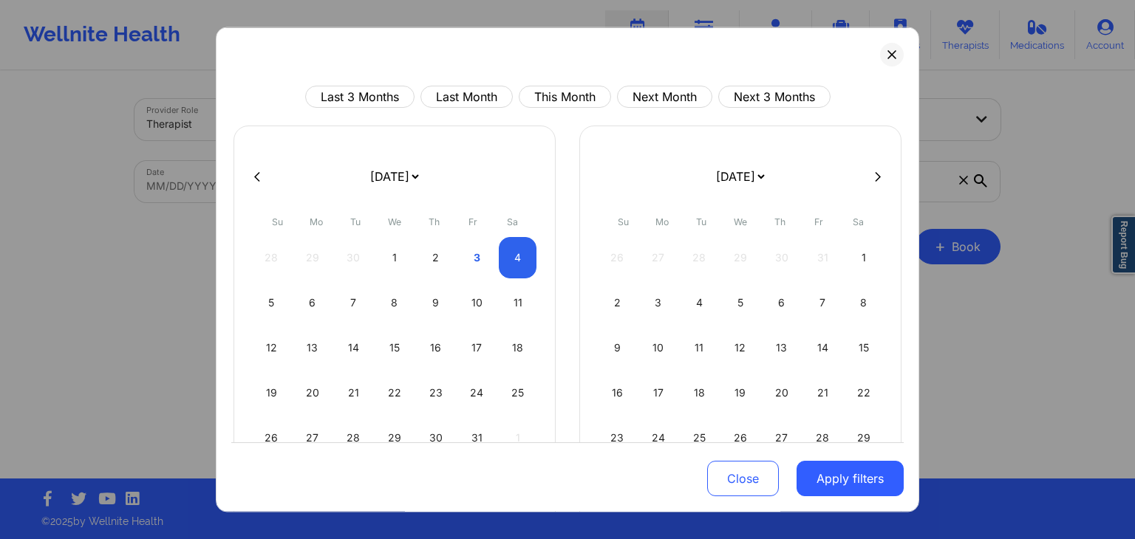
select select "2025-10"
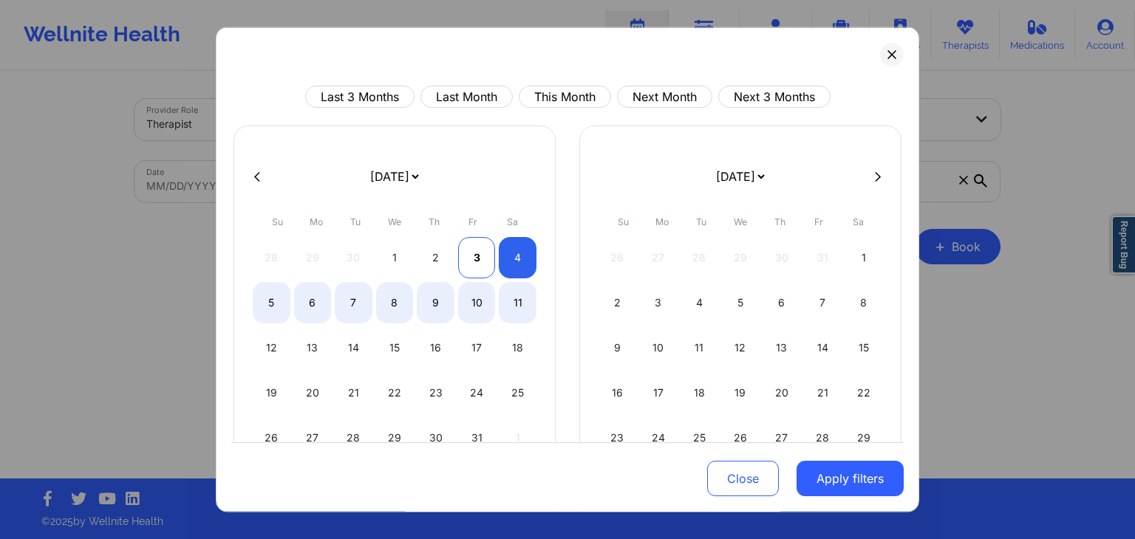
select select "2025-9"
select select "2025-10"
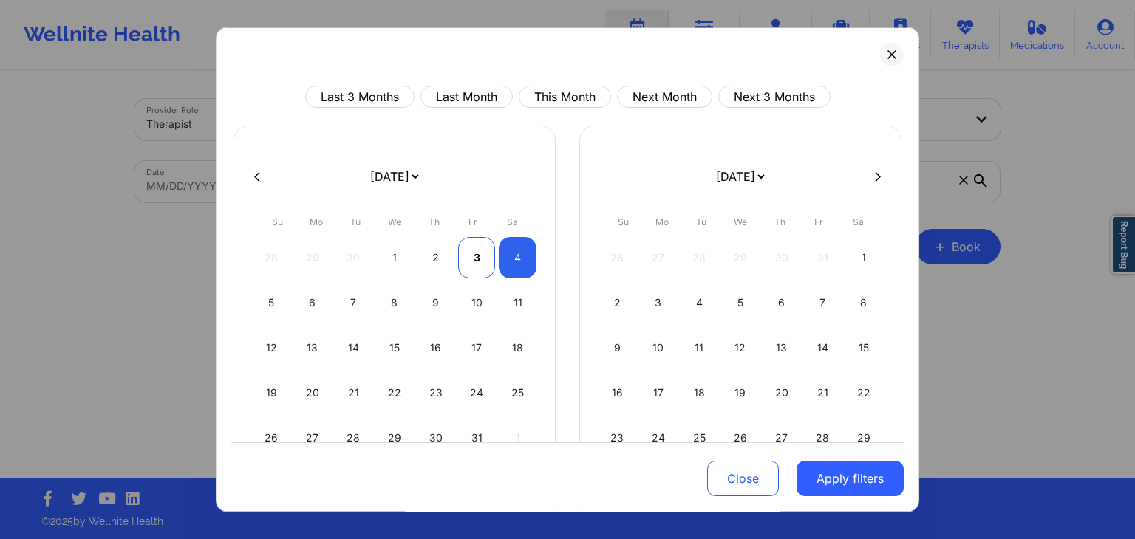
click at [466, 261] on div "3" at bounding box center [477, 257] width 38 height 41
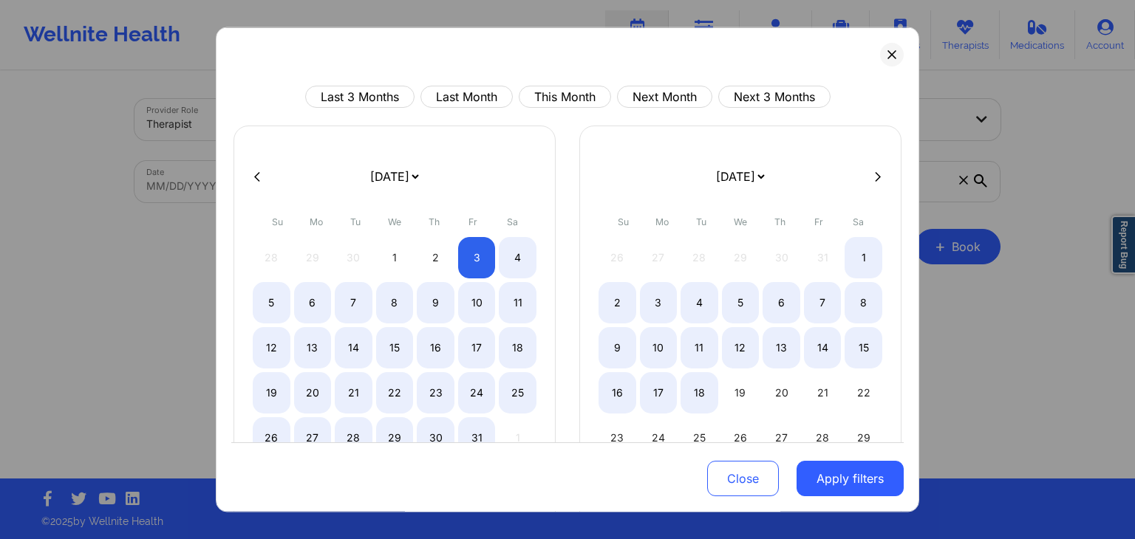
select select "2025-9"
select select "2025-10"
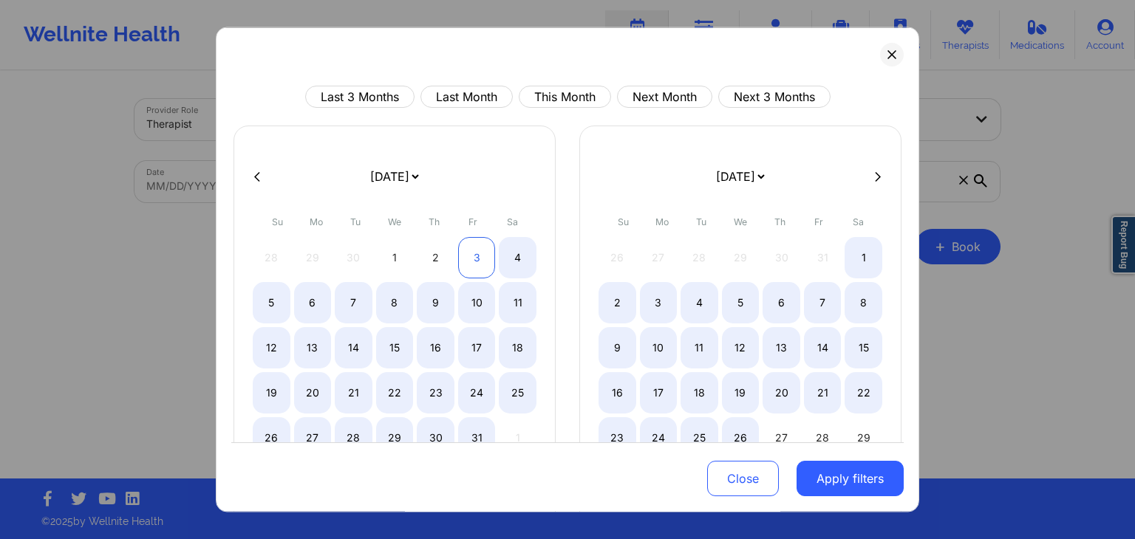
select select "2025-9"
select select "2025-10"
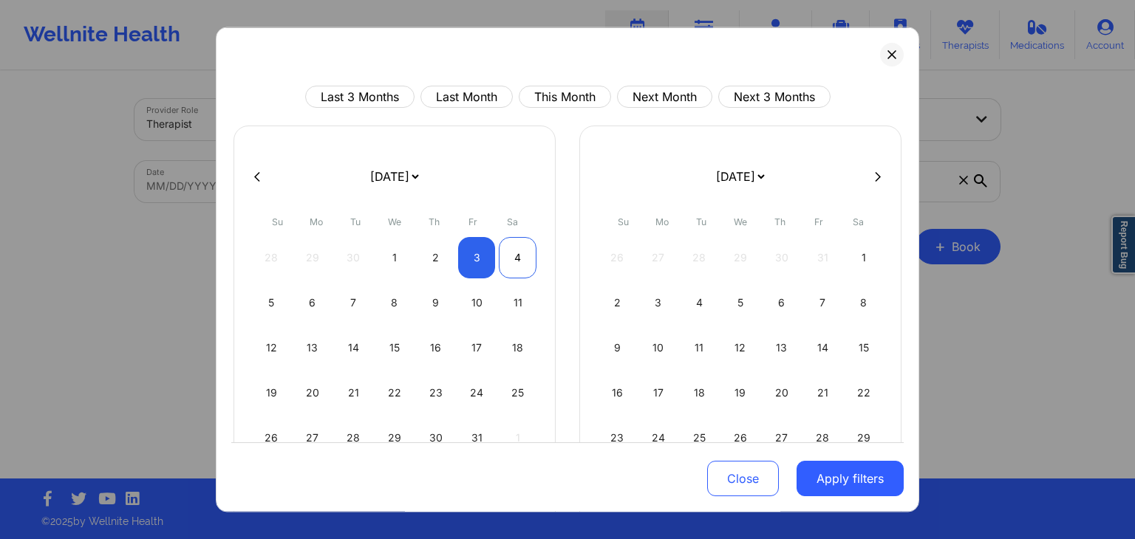
select select "2025-9"
select select "2025-10"
click at [507, 252] on div "4" at bounding box center [518, 257] width 38 height 41
select select "2025-9"
select select "2025-10"
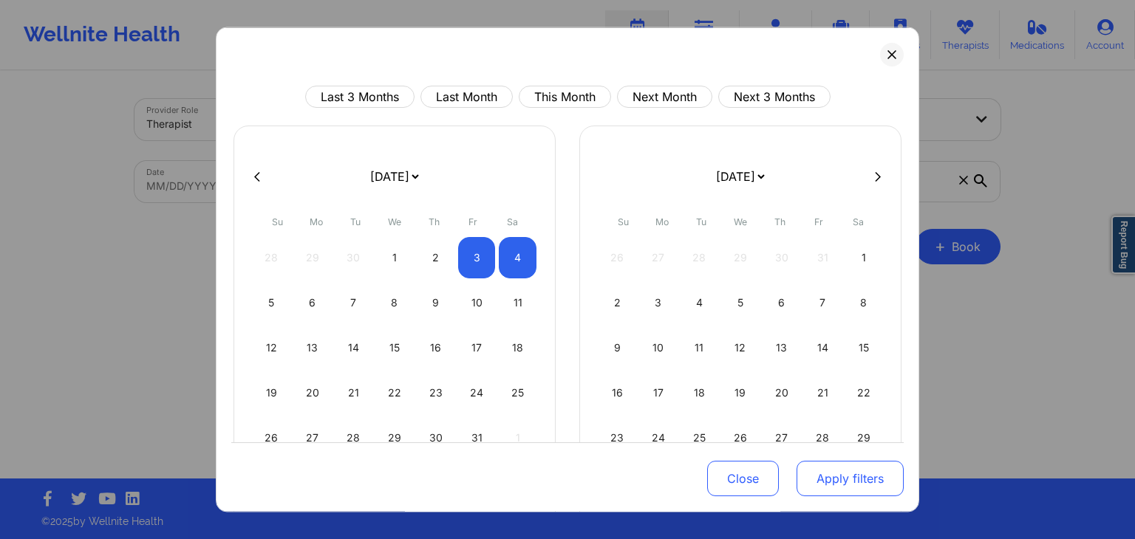
click at [821, 476] on button "Apply filters" at bounding box center [849, 479] width 107 height 35
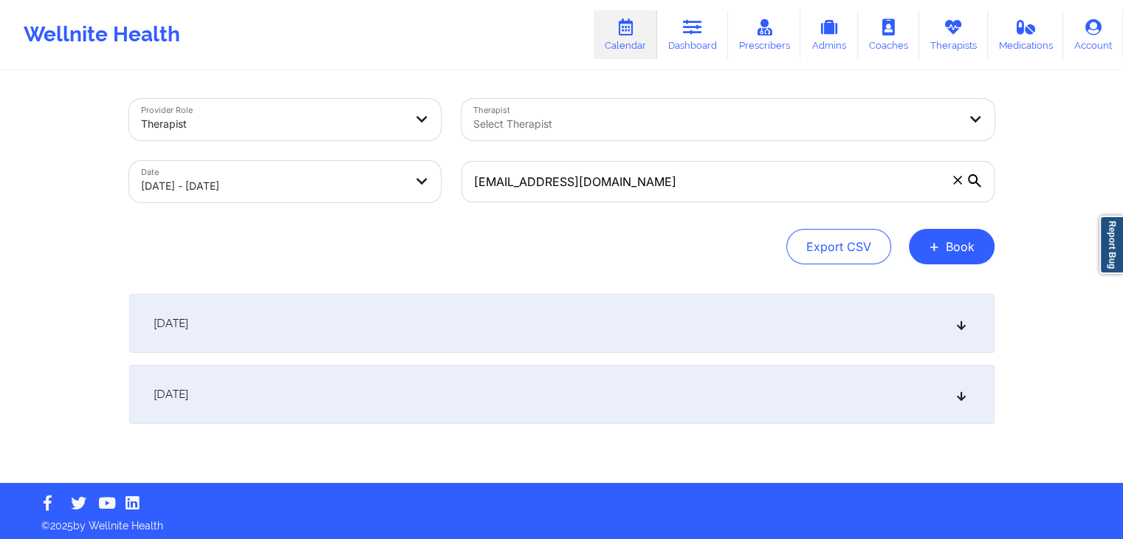
click at [555, 345] on div "[DATE]" at bounding box center [562, 323] width 866 height 59
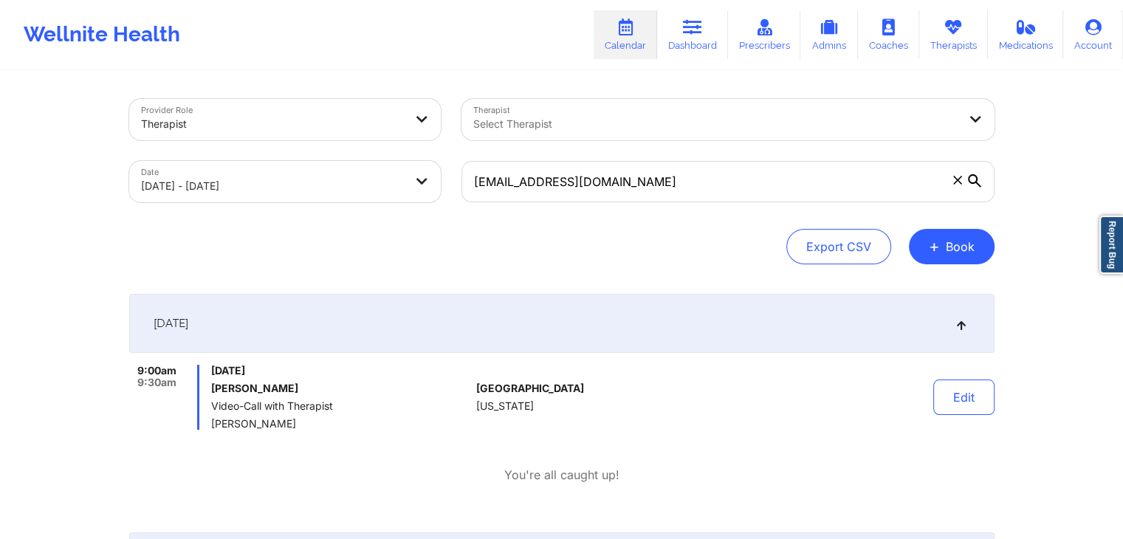
click at [641, 405] on div "9:00am 9:30am [DATE] [PERSON_NAME] Video-Call with Therapist [PERSON_NAME] [GEO…" at bounding box center [562, 397] width 866 height 65
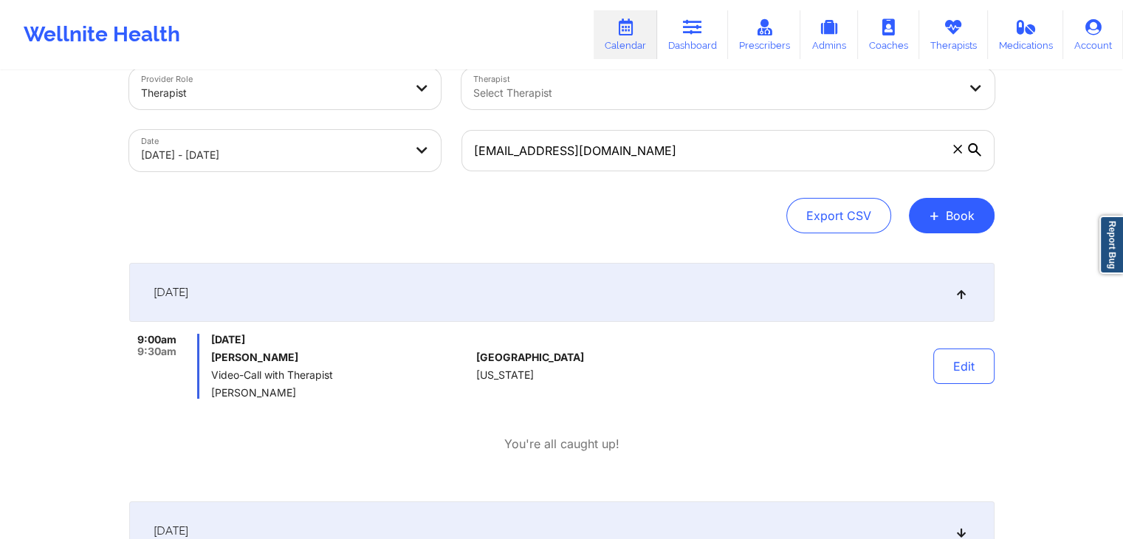
scroll to position [59, 0]
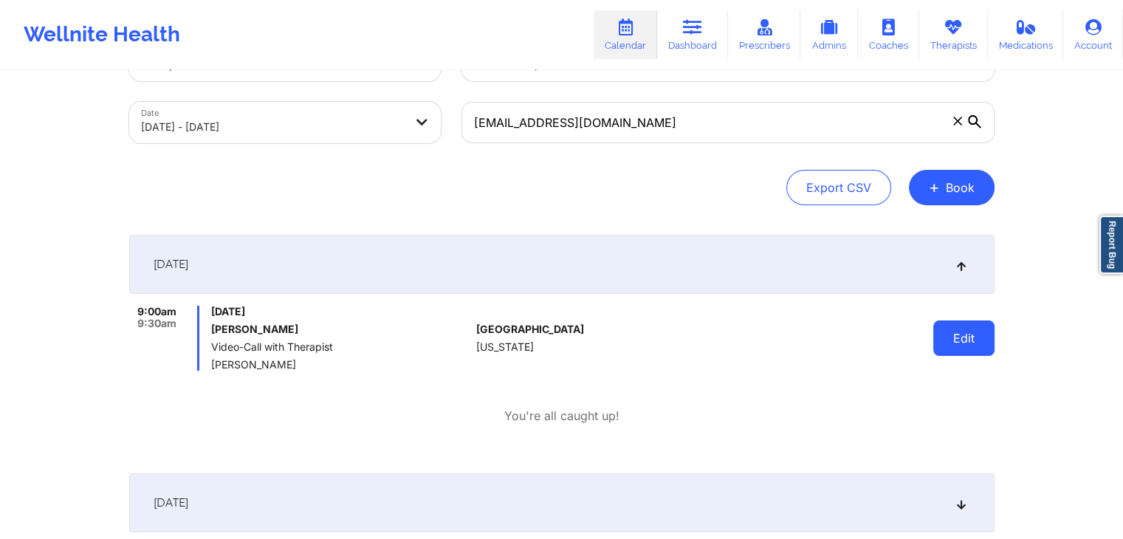
click at [979, 327] on button "Edit" at bounding box center [964, 338] width 61 height 35
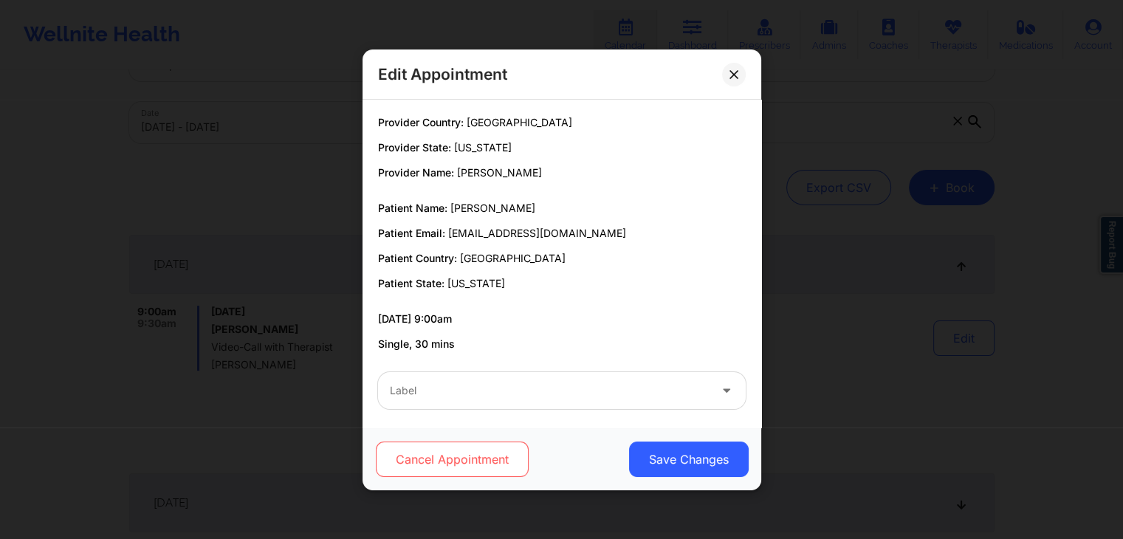
click at [481, 456] on button "Cancel Appointment" at bounding box center [451, 459] width 153 height 35
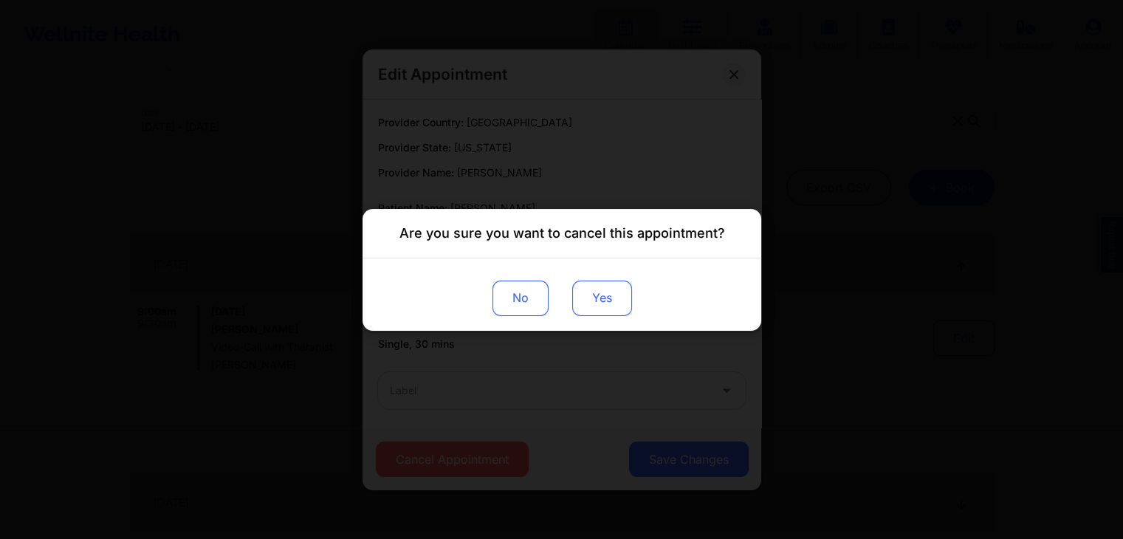
click at [611, 298] on button "Yes" at bounding box center [602, 297] width 60 height 35
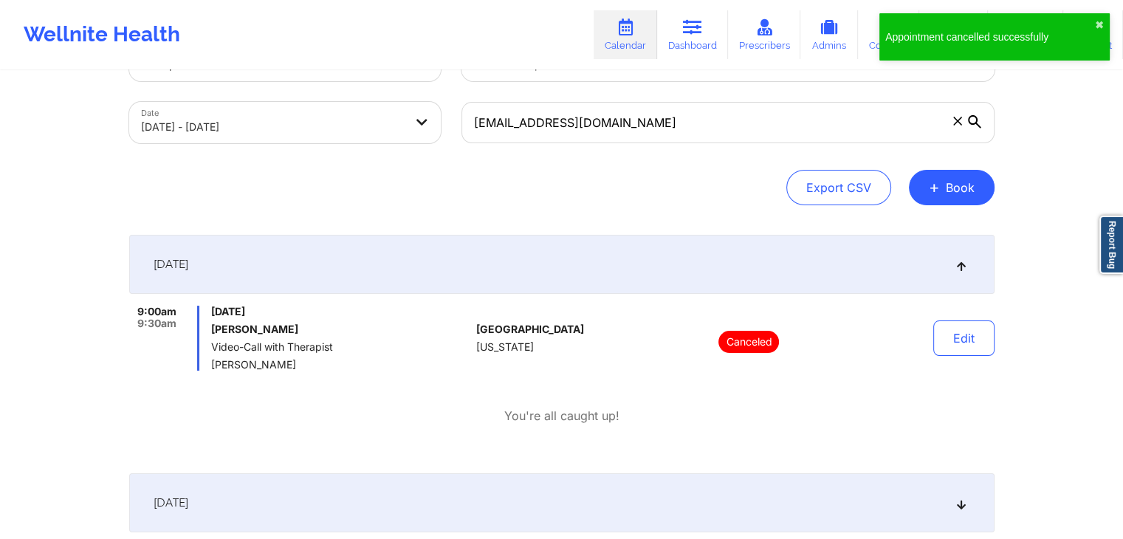
scroll to position [171, 0]
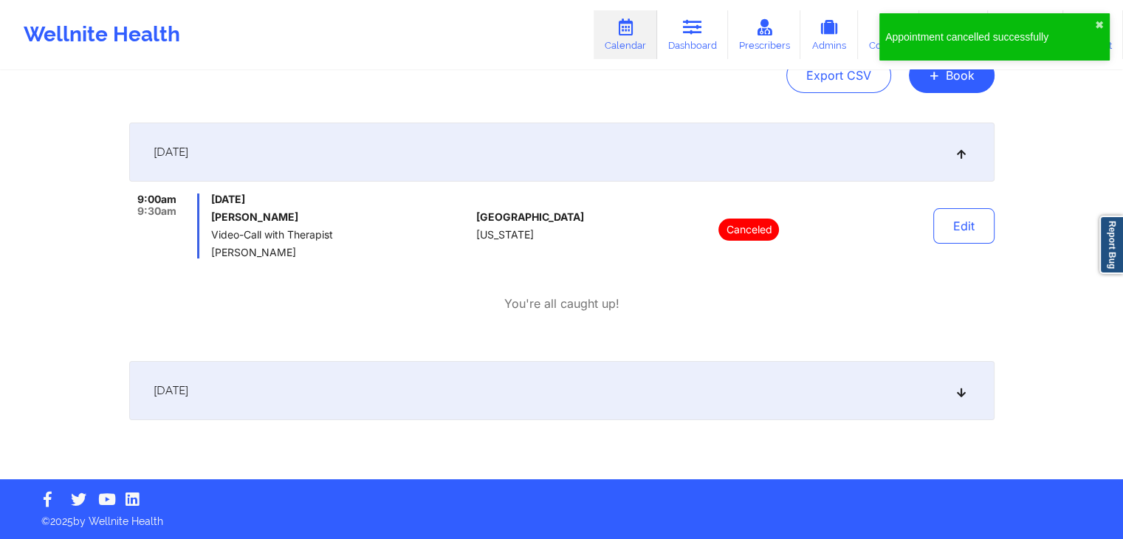
click at [528, 374] on div "[DATE]" at bounding box center [562, 390] width 866 height 59
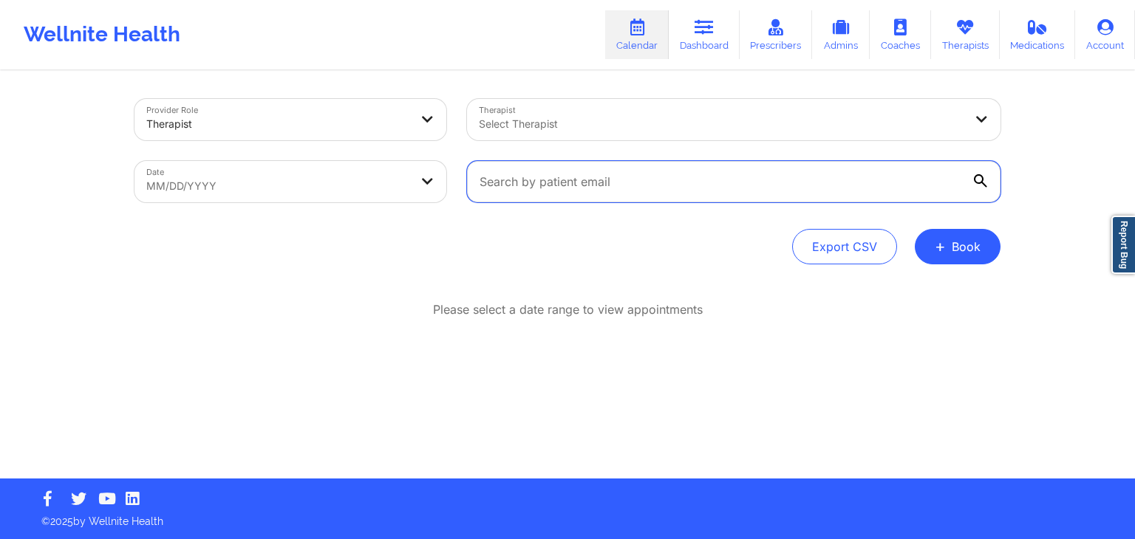
click at [576, 191] on input "text" at bounding box center [733, 181] width 533 height 41
paste input "[EMAIL_ADDRESS][DOMAIN_NAME]"
type input "[EMAIL_ADDRESS][DOMAIN_NAME]"
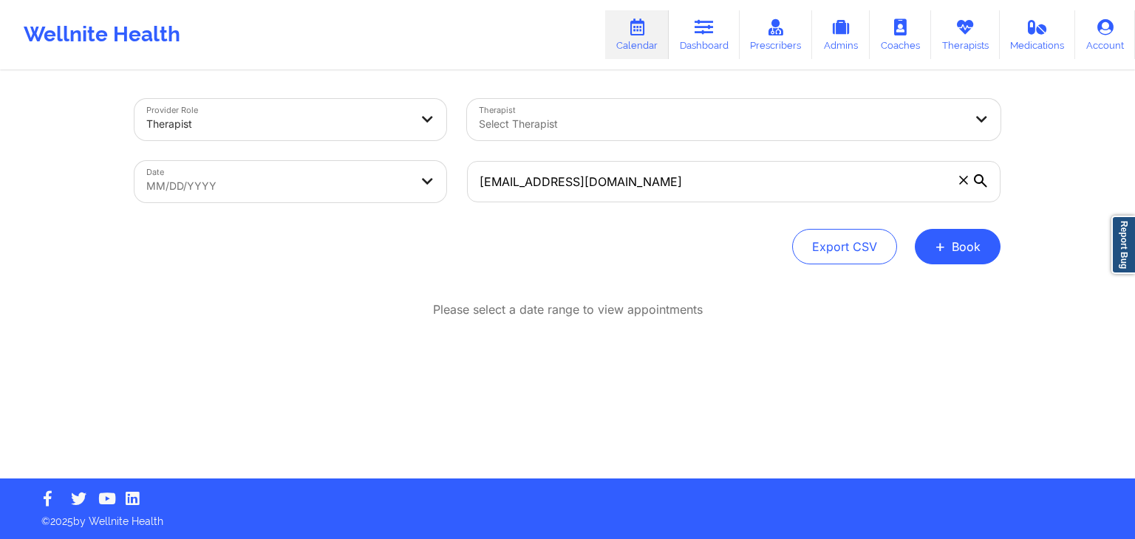
click at [417, 184] on body "Wellnite Health Calendar Dashboard Prescribers Admins Coaches Therapists Medica…" at bounding box center [567, 269] width 1135 height 539
select select "2025-8"
select select "2025-9"
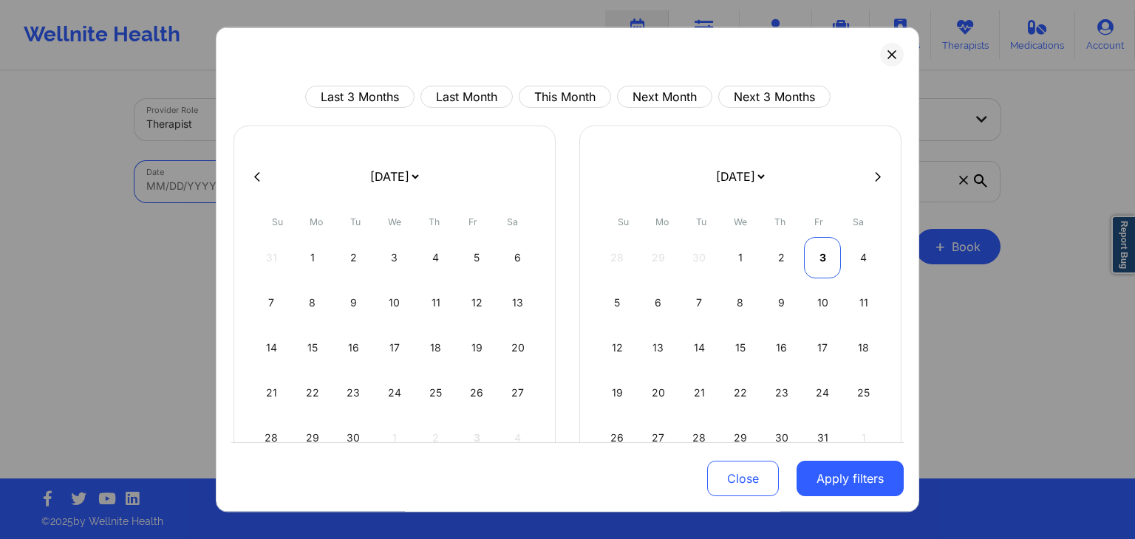
click at [816, 258] on div "3" at bounding box center [823, 257] width 38 height 41
select select "2025-9"
select select "2025-10"
select select "2025-9"
select select "2025-10"
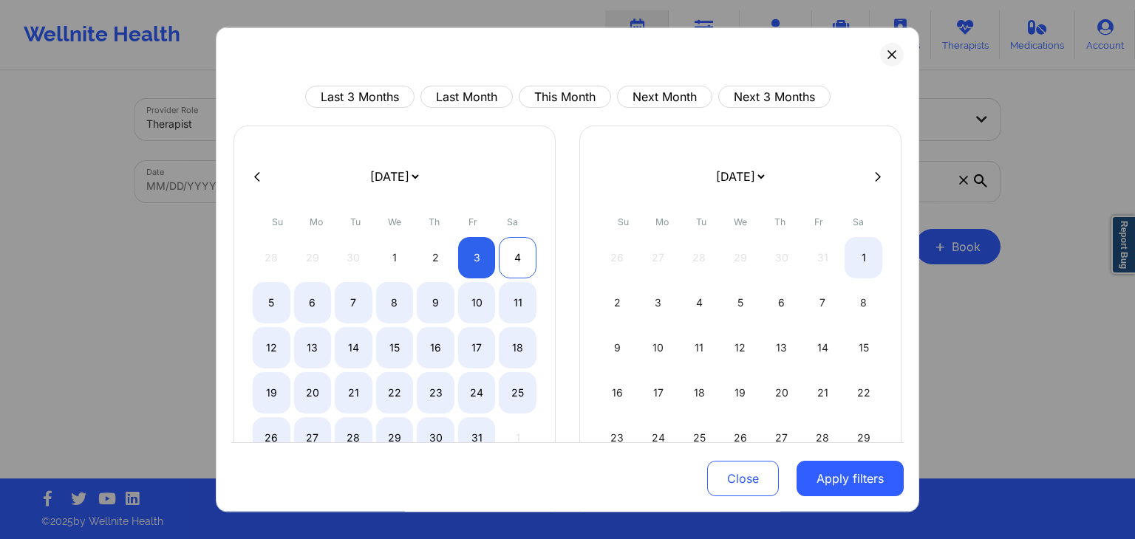
select select "2025-9"
select select "2025-10"
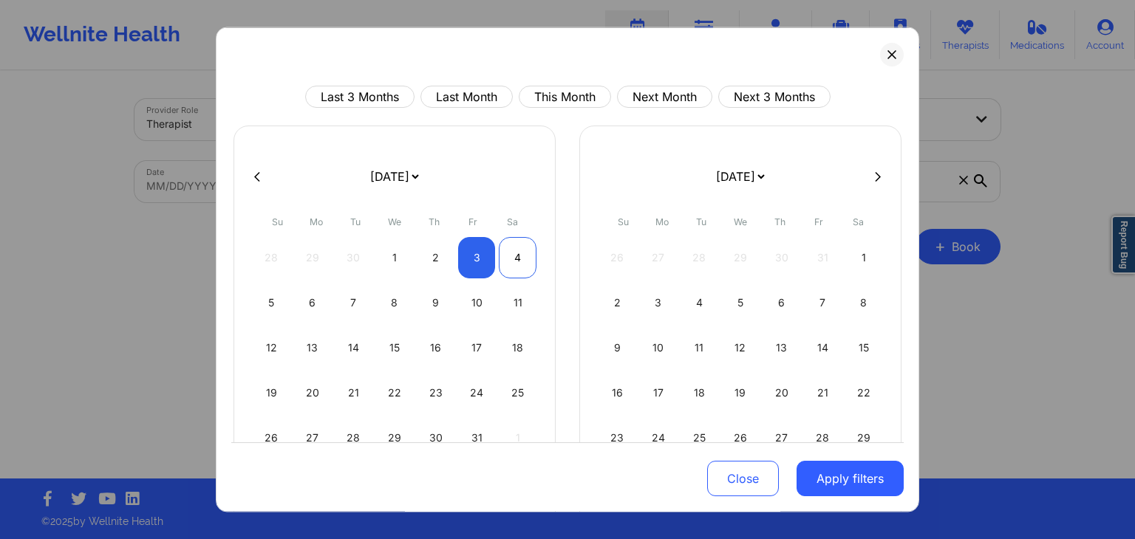
click at [509, 253] on div "4" at bounding box center [518, 257] width 38 height 41
select select "2025-9"
select select "2025-10"
click at [813, 473] on button "Apply filters" at bounding box center [849, 479] width 107 height 35
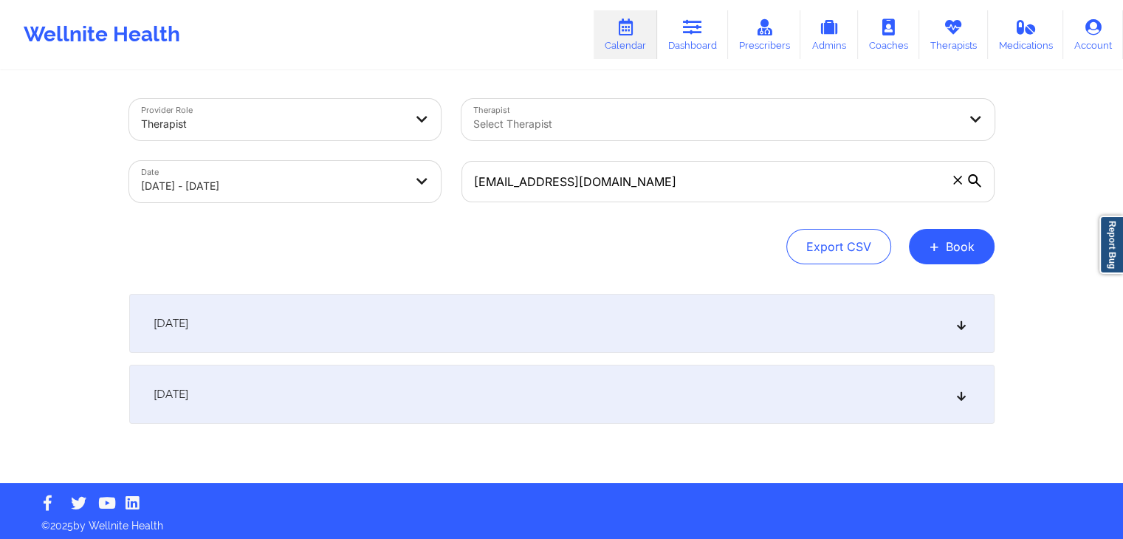
click at [818, 314] on div "[DATE]" at bounding box center [562, 323] width 866 height 59
